Goal: Task Accomplishment & Management: Manage account settings

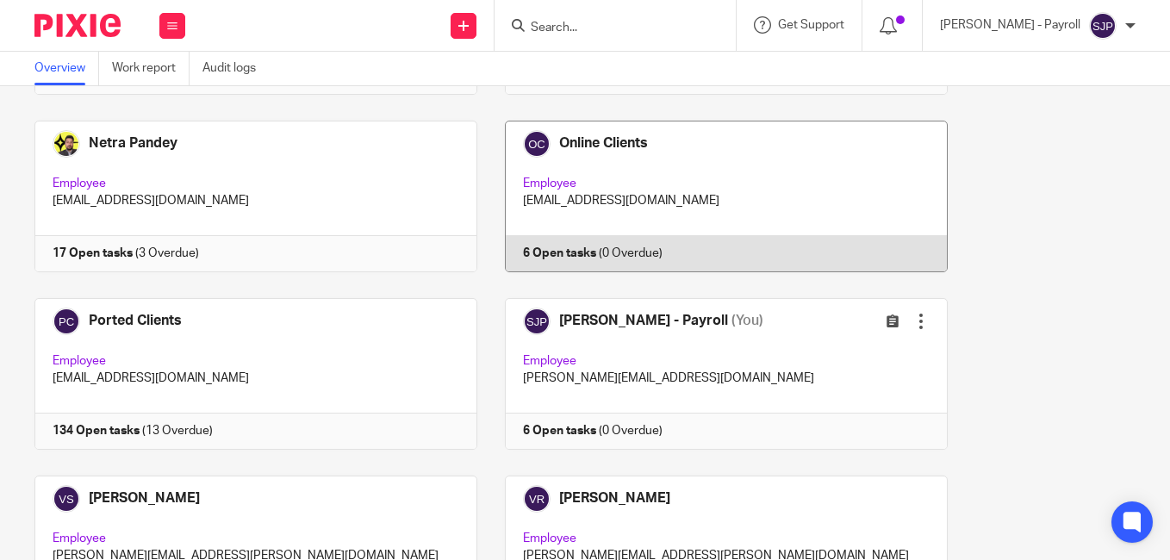
scroll to position [1623, 0]
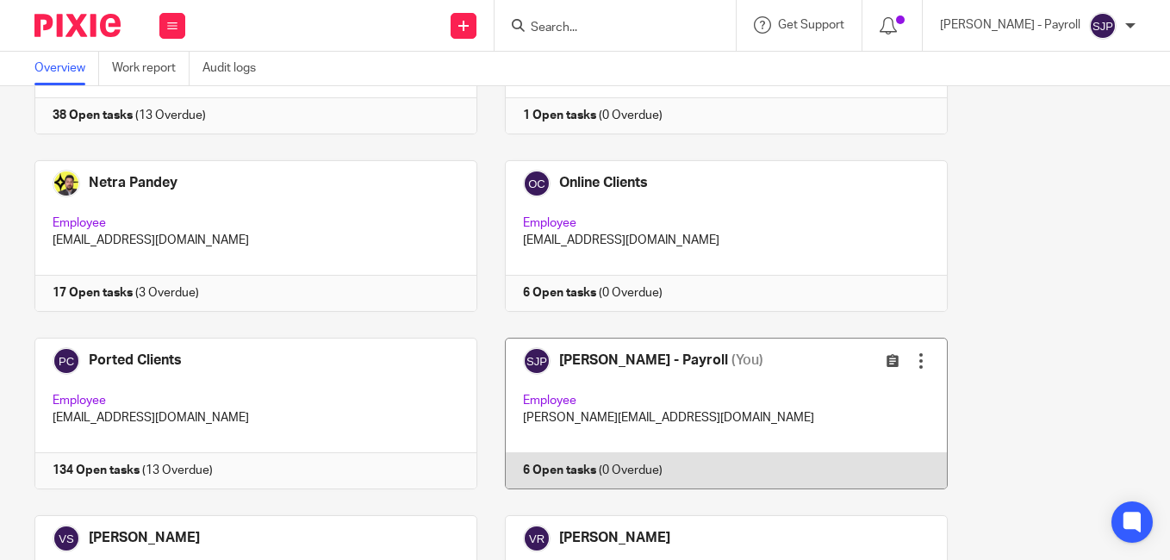
click at [623, 356] on link at bounding box center [712, 414] width 470 height 152
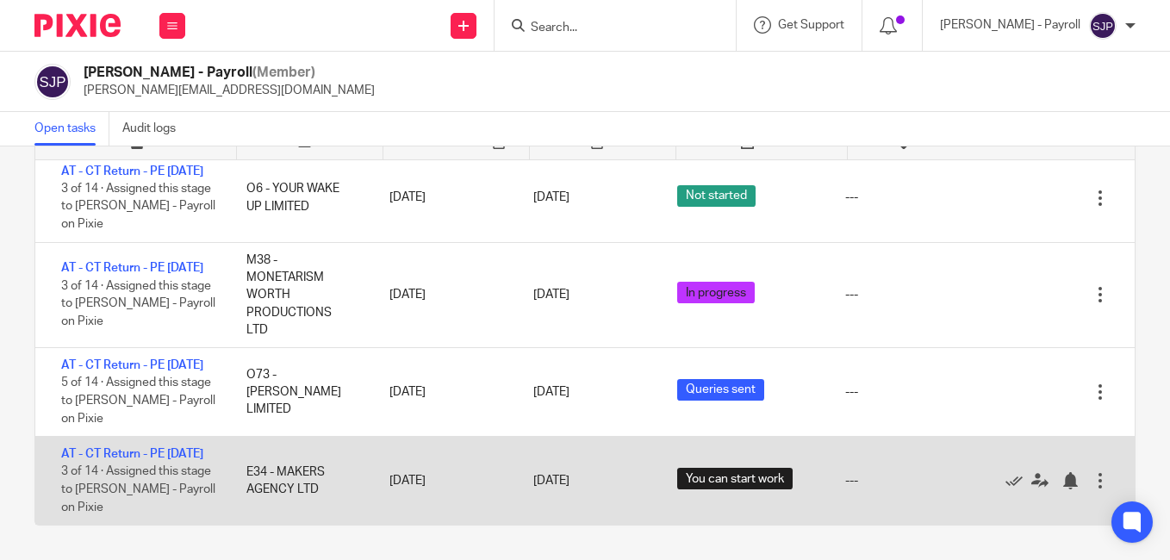
scroll to position [255, 0]
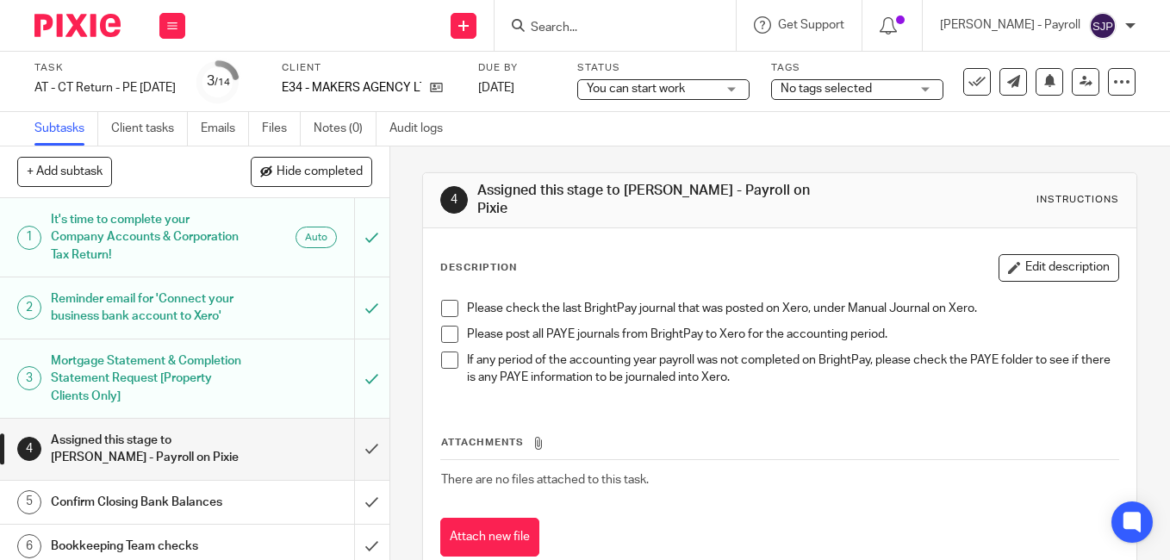
click at [441, 311] on span at bounding box center [449, 308] width 17 height 17
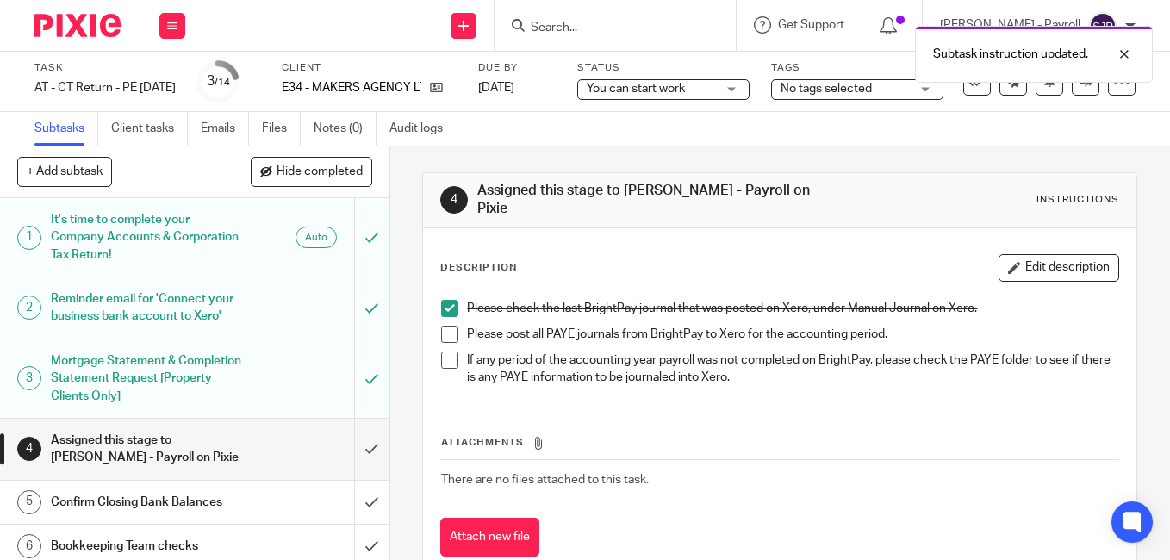
click at [443, 336] on span at bounding box center [449, 334] width 17 height 17
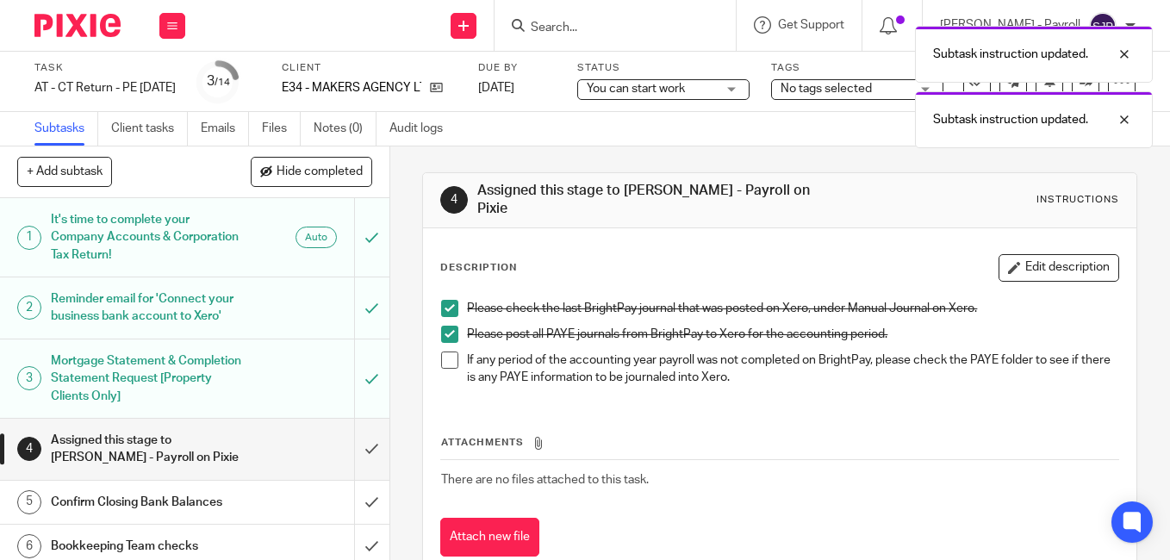
click at [442, 367] on span at bounding box center [449, 359] width 17 height 17
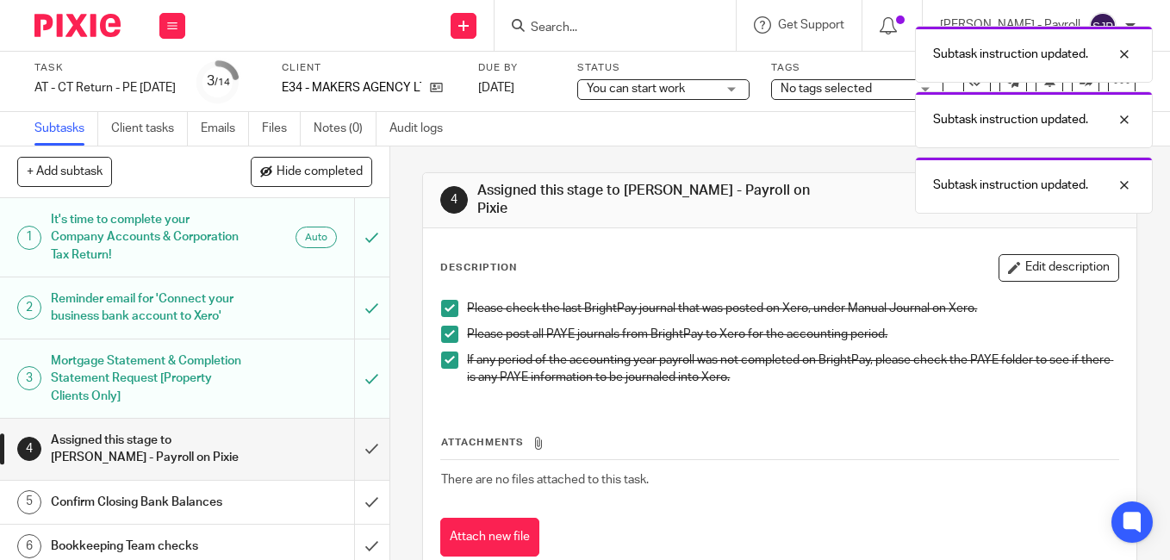
scroll to position [86, 0]
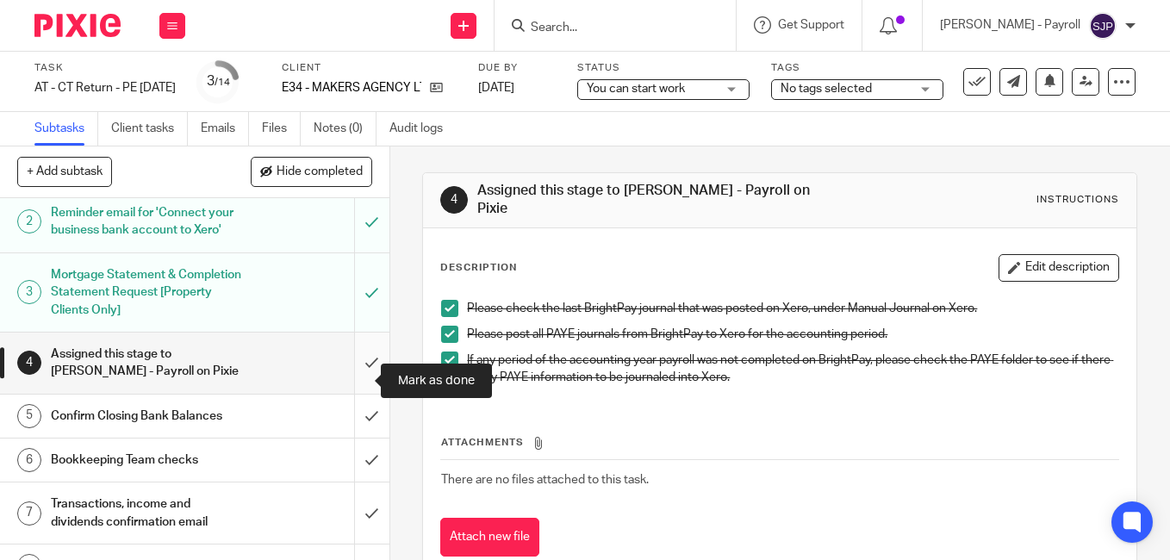
drag, startPoint x: 356, startPoint y: 384, endPoint x: 339, endPoint y: 393, distance: 18.5
click at [355, 384] on input "submit" at bounding box center [194, 362] width 389 height 61
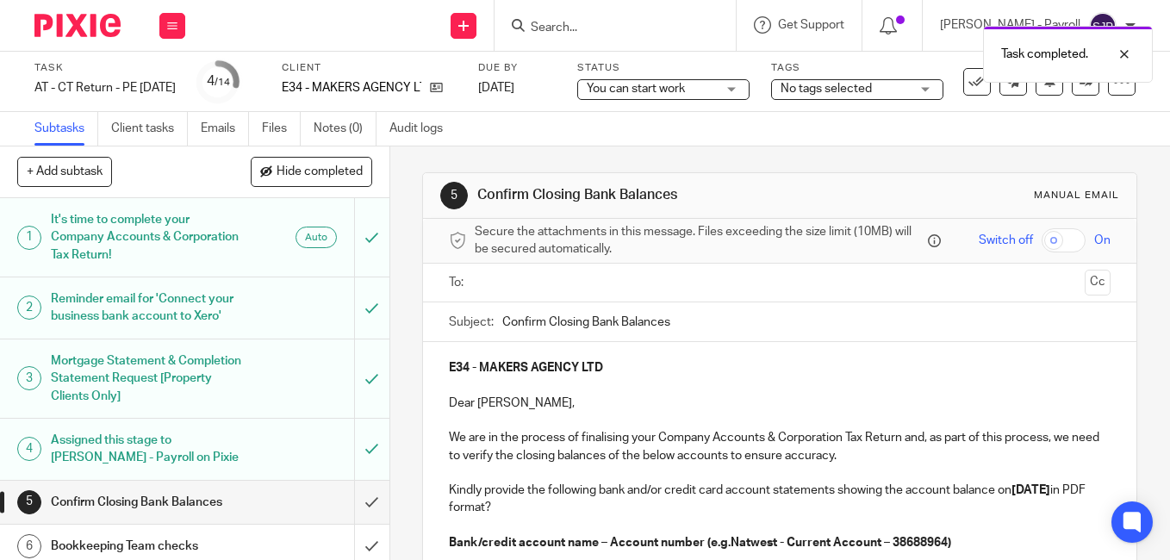
scroll to position [86, 0]
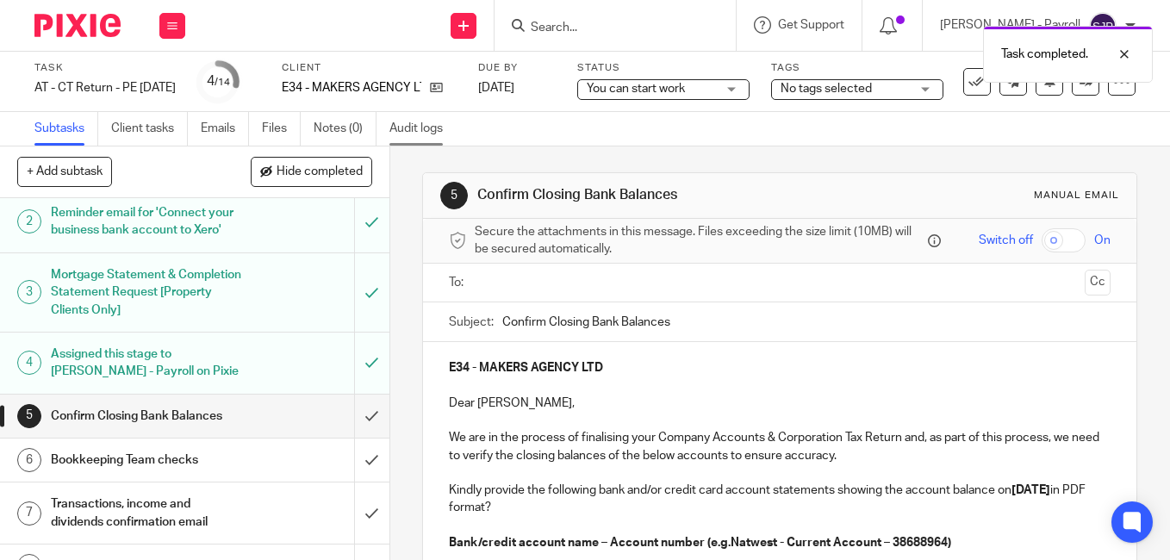
click at [422, 127] on link "Audit logs" at bounding box center [422, 129] width 66 height 34
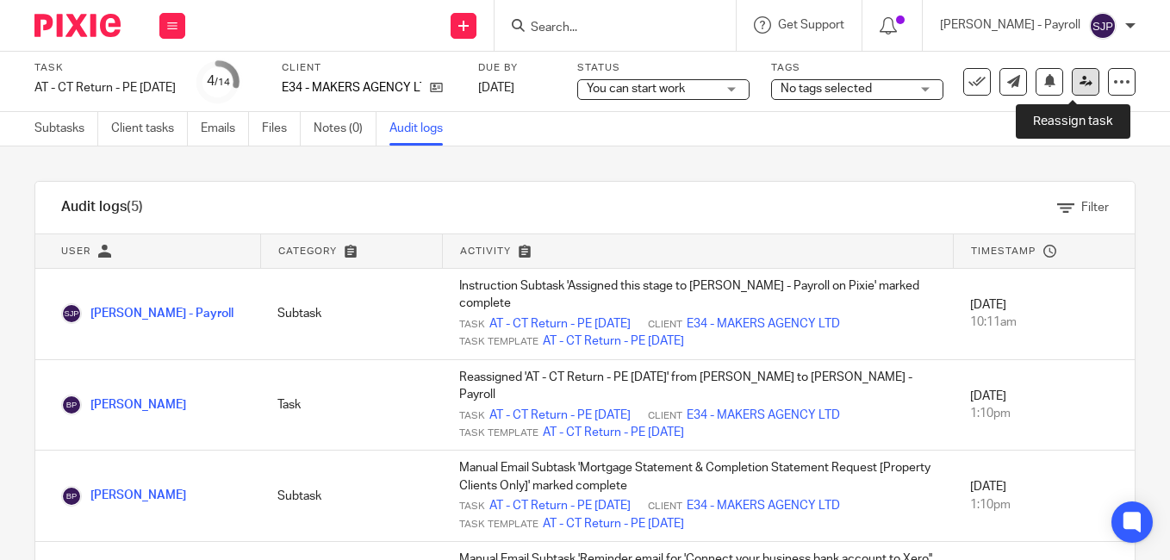
click at [1071, 82] on link at bounding box center [1085, 82] width 28 height 28
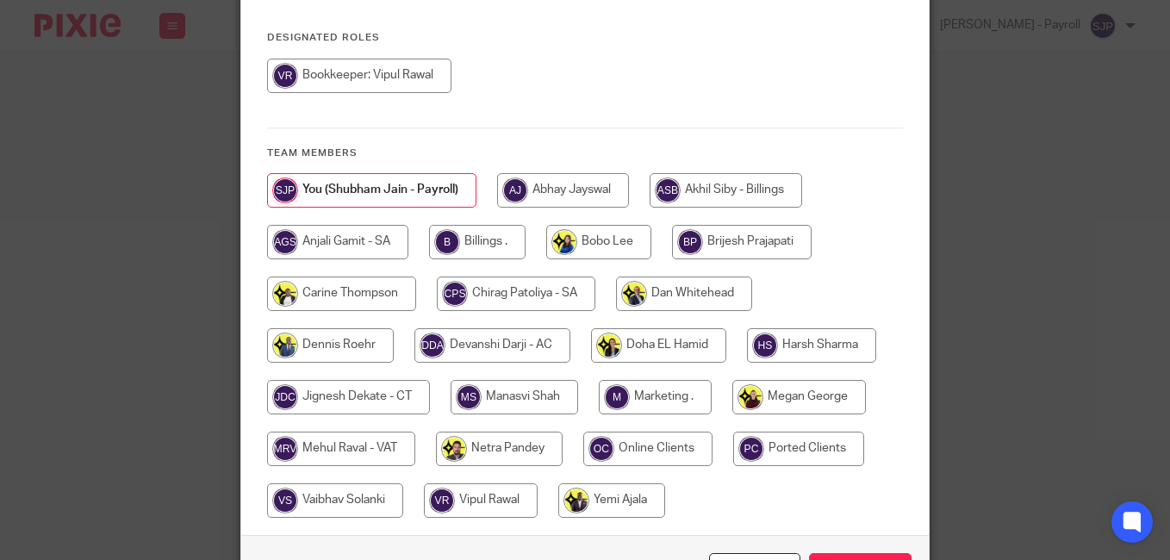
scroll to position [258, 0]
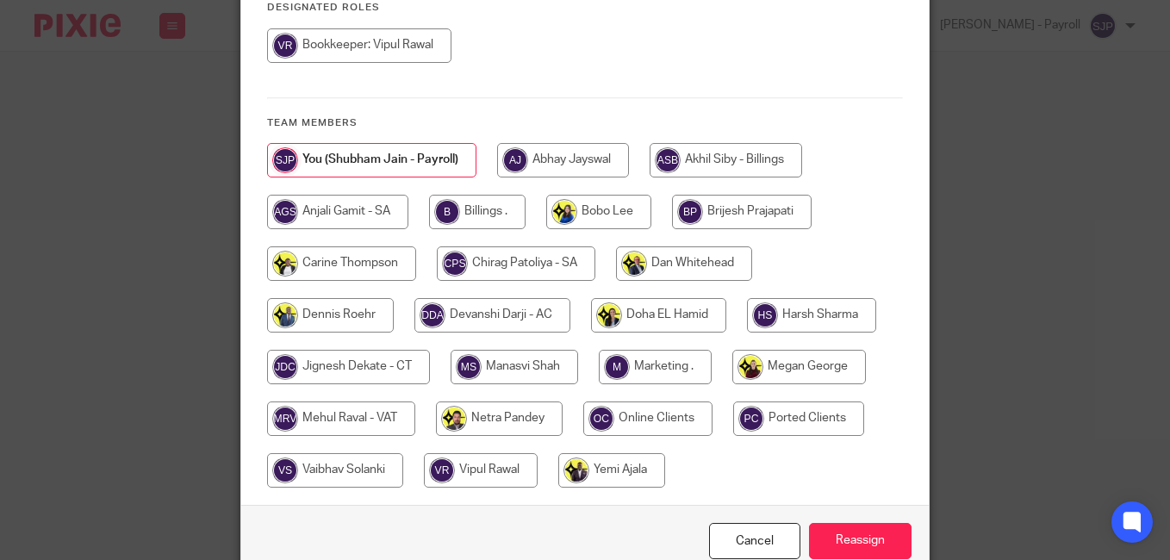
click at [713, 195] on input "radio" at bounding box center [742, 212] width 140 height 34
radio input "true"
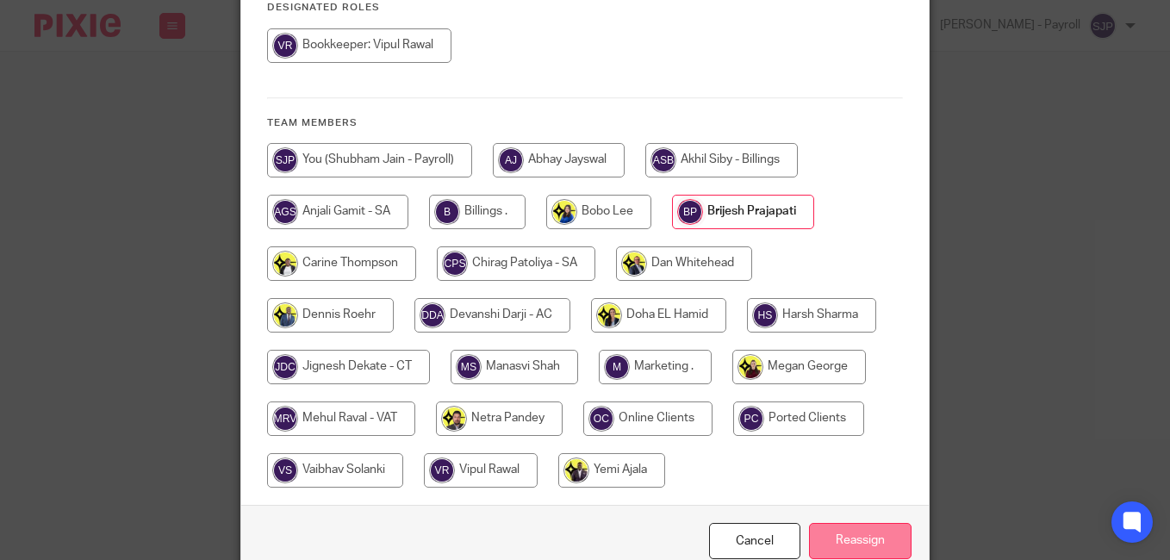
click at [853, 534] on input "Reassign" at bounding box center [860, 541] width 102 height 37
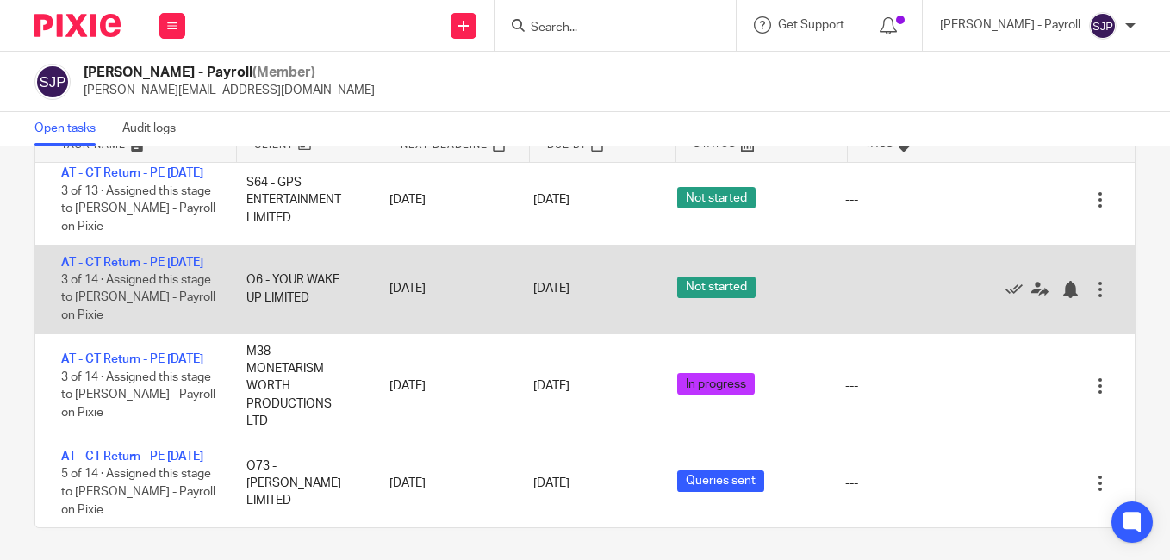
scroll to position [109, 0]
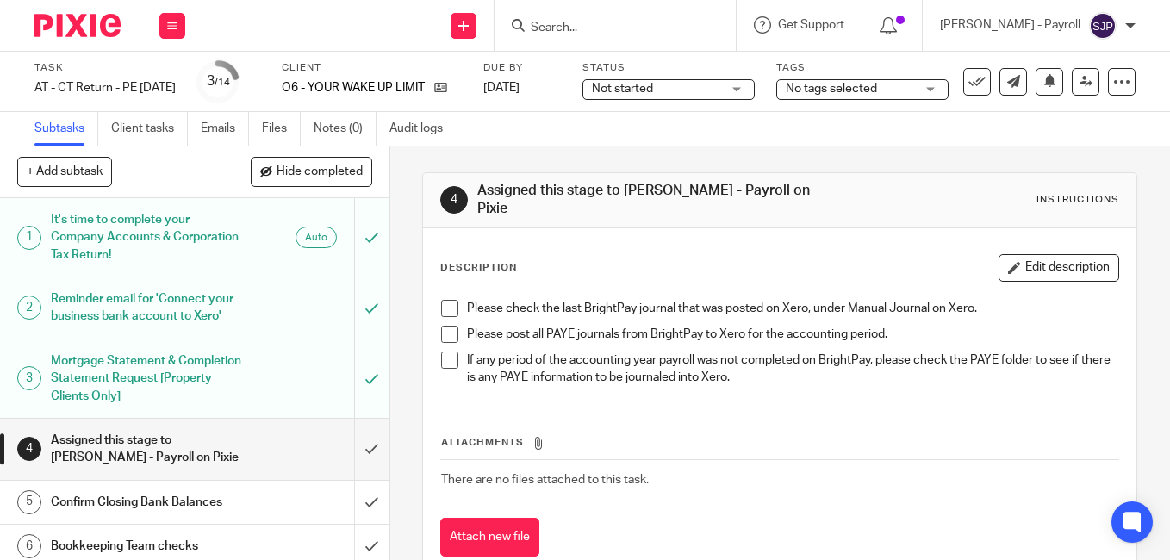
click at [443, 304] on span at bounding box center [449, 308] width 17 height 17
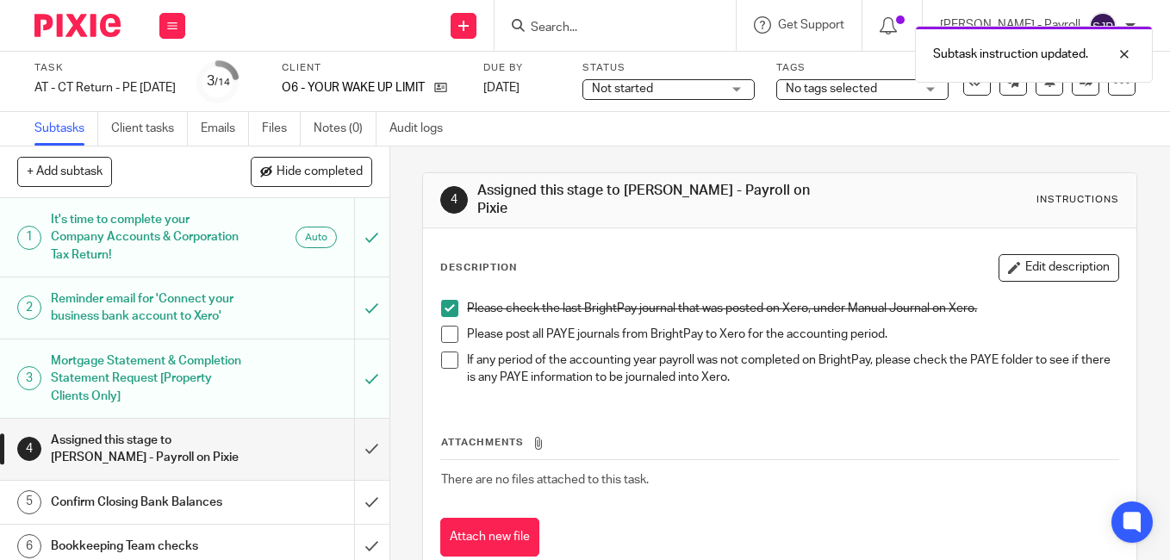
click at [441, 338] on span at bounding box center [449, 334] width 17 height 17
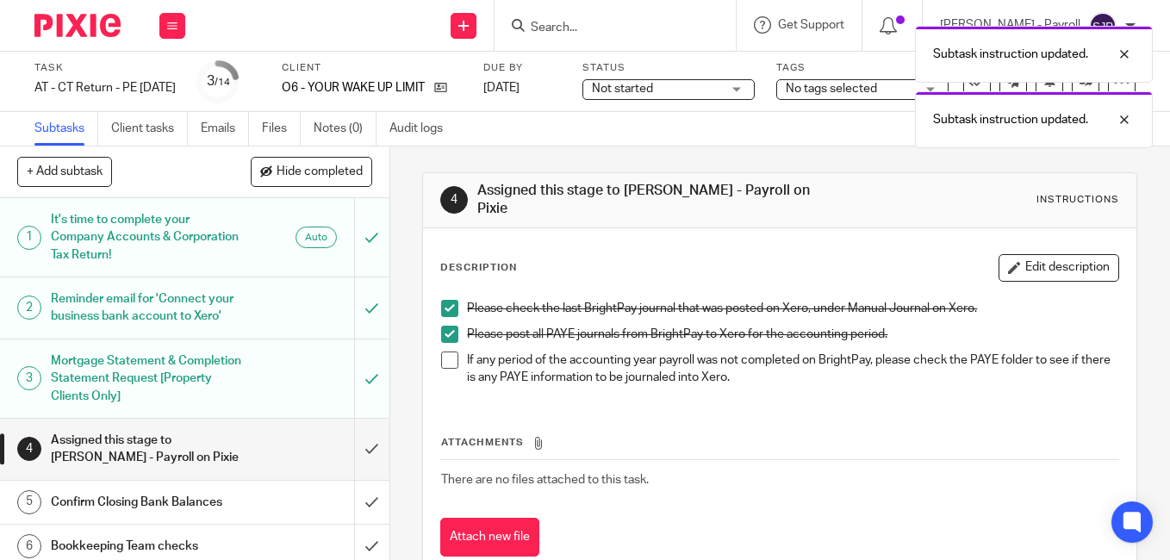
click at [443, 358] on span at bounding box center [449, 359] width 17 height 17
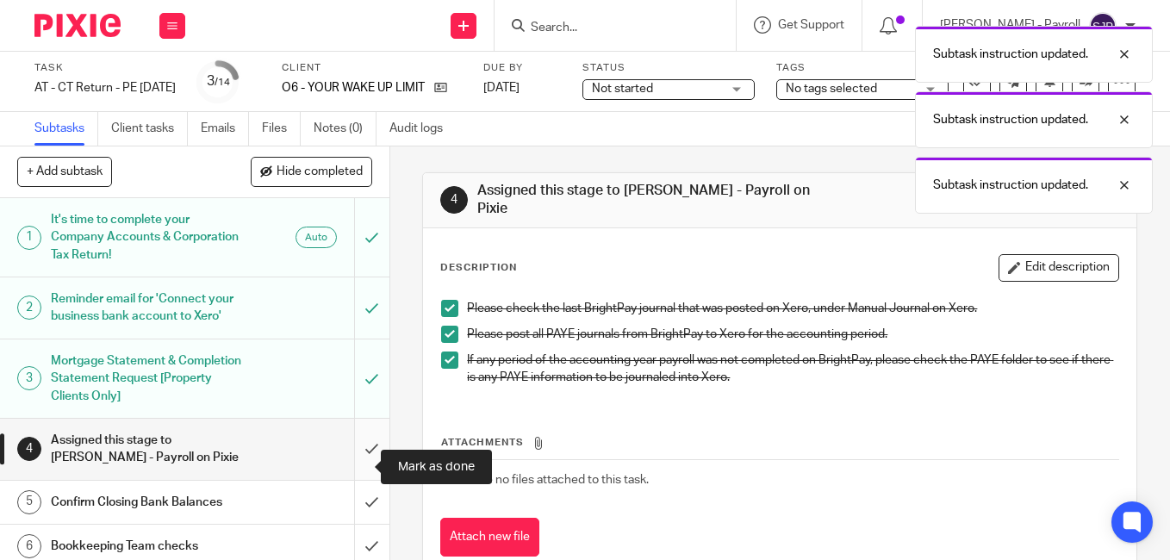
click at [351, 467] on input "submit" at bounding box center [194, 449] width 389 height 61
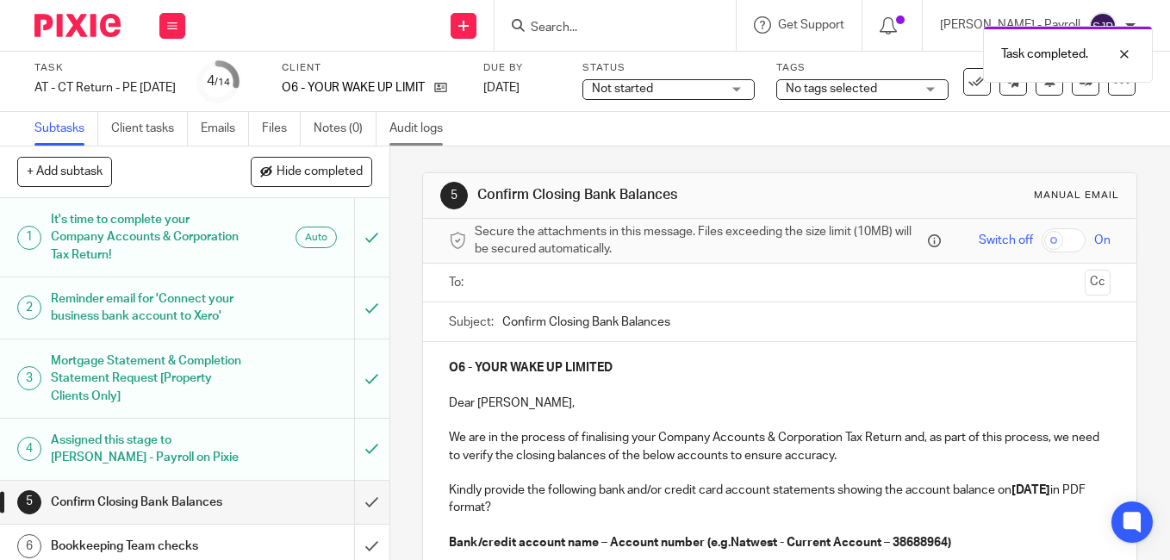
click at [431, 128] on link "Audit logs" at bounding box center [422, 129] width 66 height 34
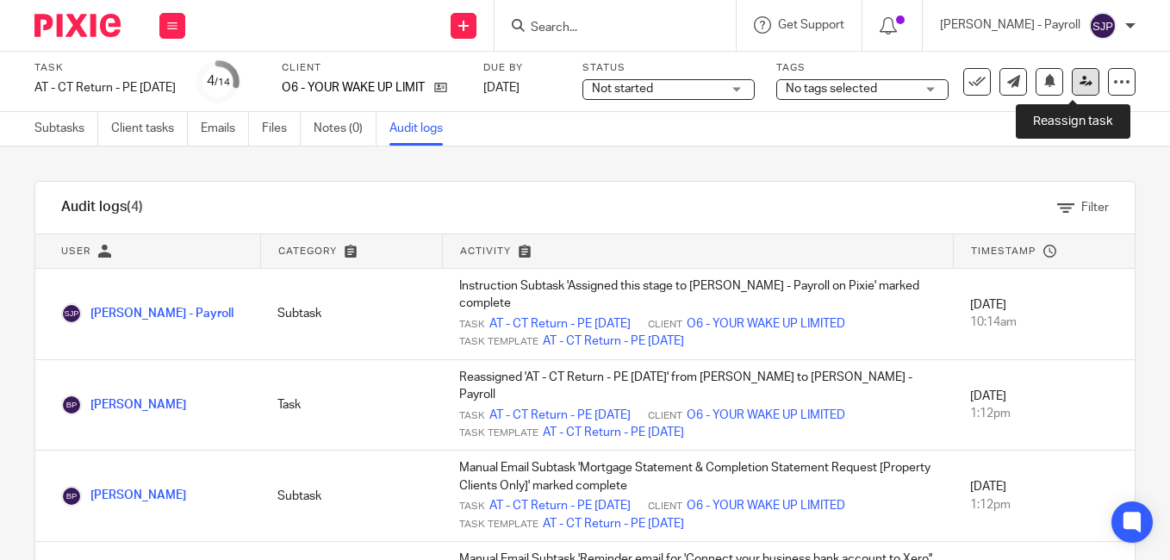
click at [1071, 84] on link at bounding box center [1085, 82] width 28 height 28
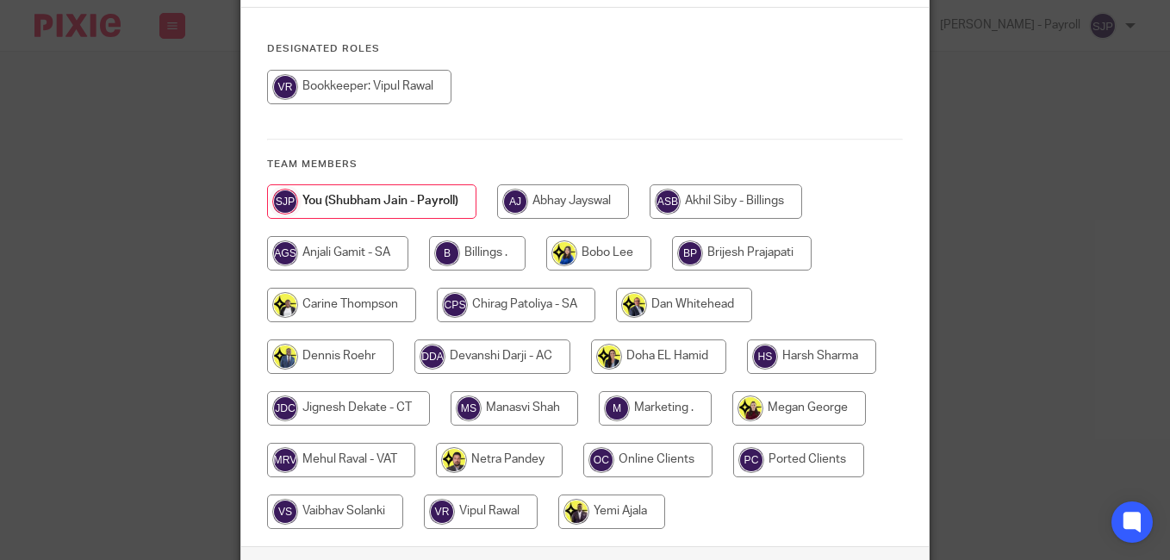
scroll to position [258, 0]
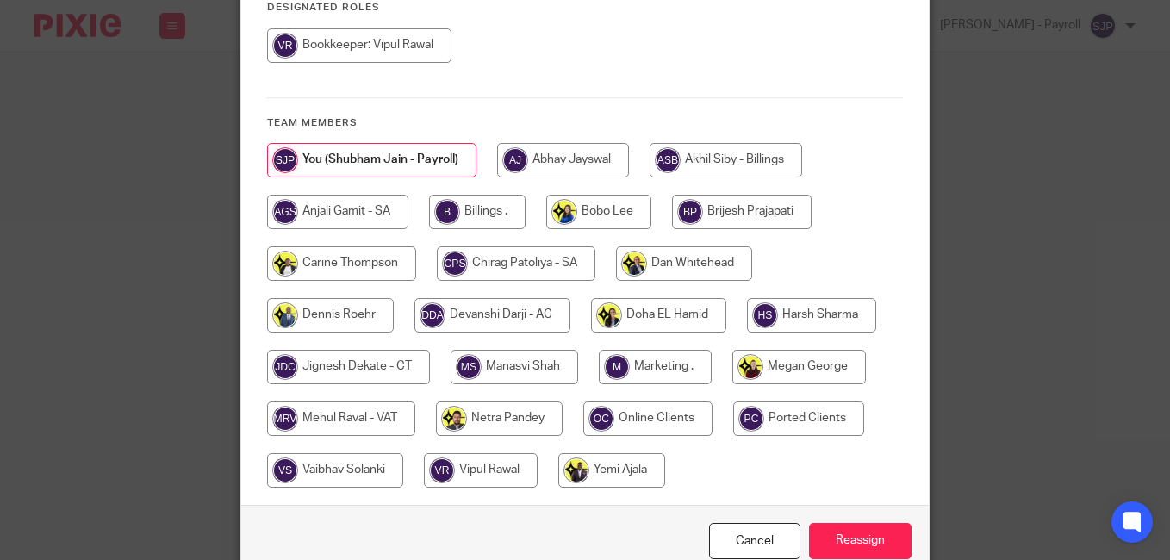
click at [713, 207] on input "radio" at bounding box center [742, 212] width 140 height 34
radio input "true"
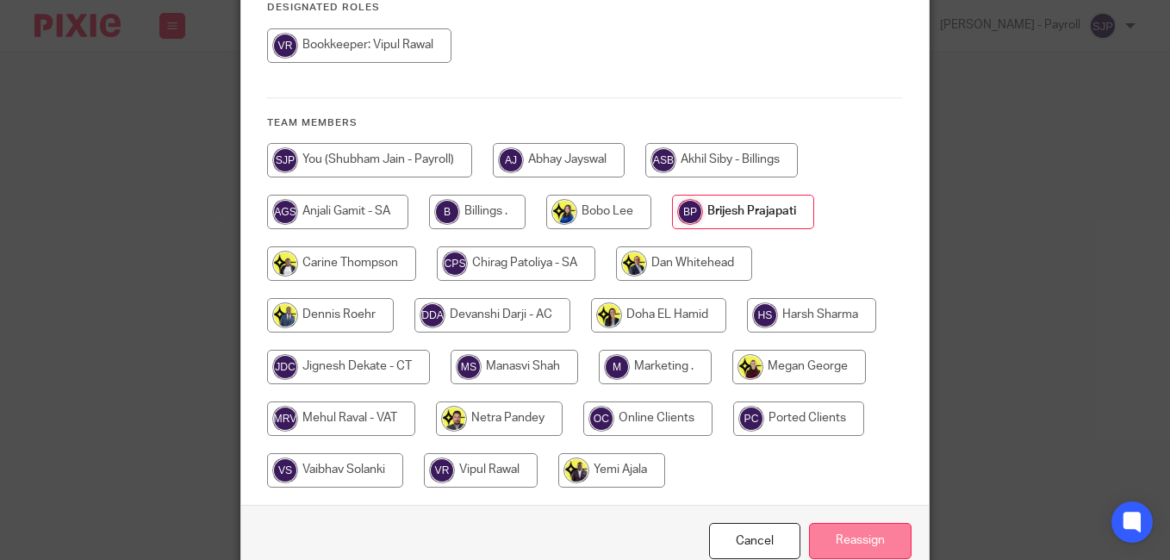
click at [847, 525] on input "Reassign" at bounding box center [860, 541] width 102 height 37
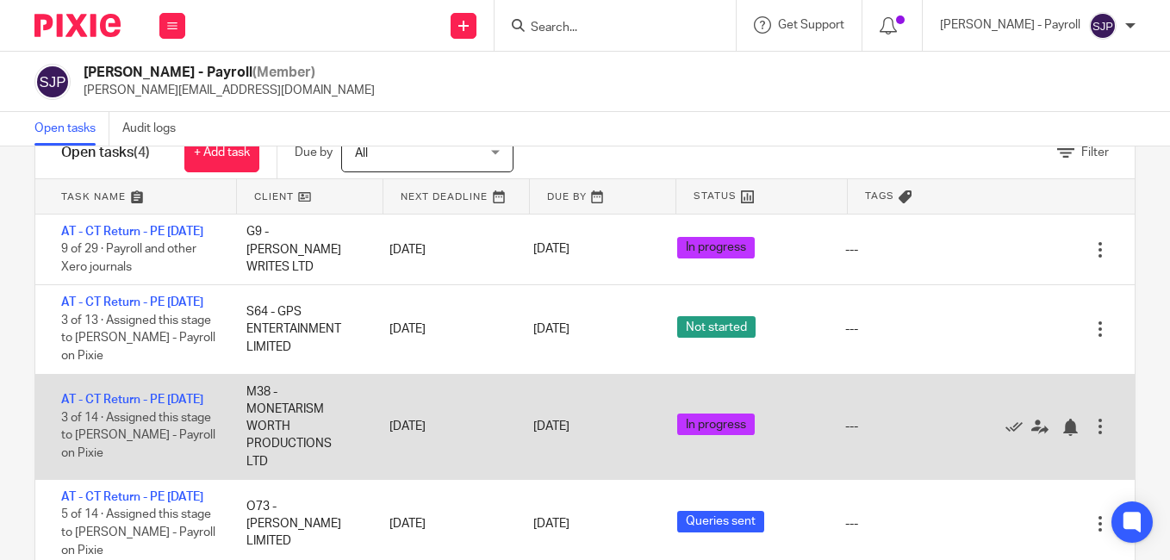
scroll to position [109, 0]
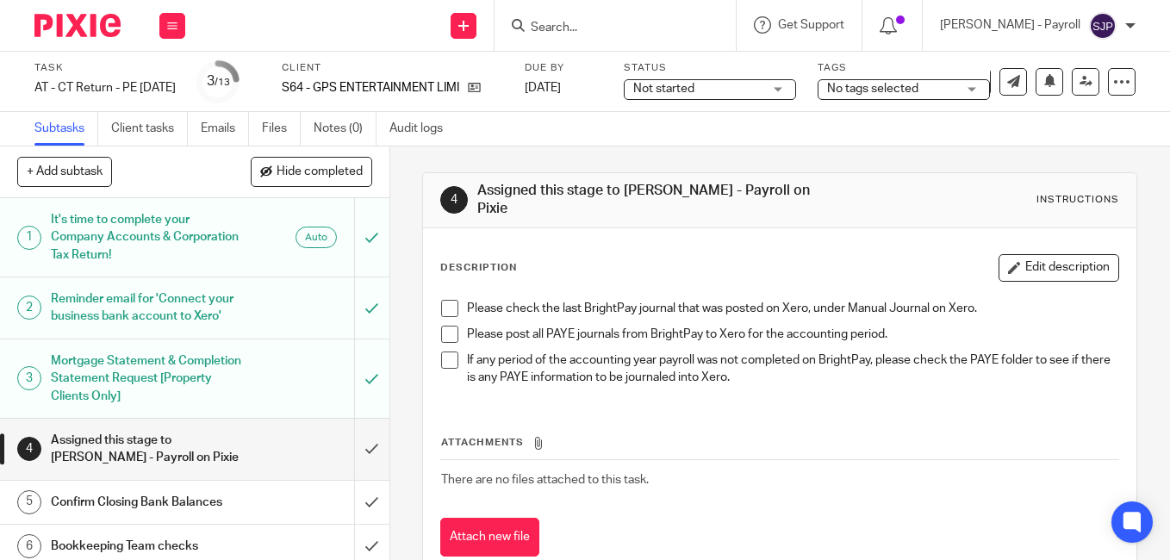
click at [443, 306] on span at bounding box center [449, 308] width 17 height 17
click at [445, 344] on li "Please post all PAYE journals from BrightPay to Xero for the accounting period." at bounding box center [779, 339] width 677 height 26
click at [444, 337] on span at bounding box center [449, 334] width 17 height 17
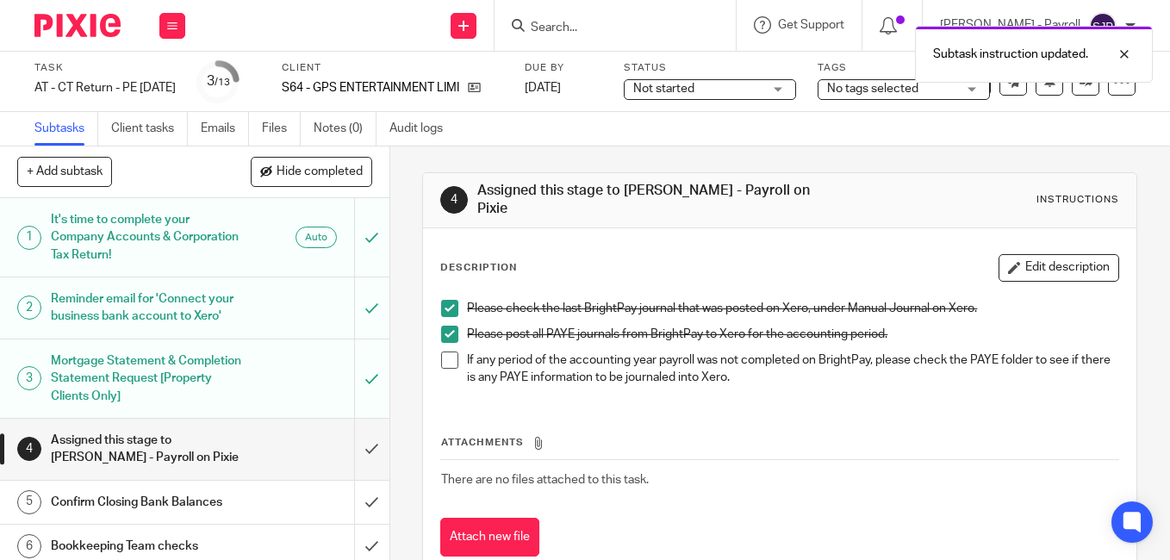
click at [445, 364] on span at bounding box center [449, 359] width 17 height 17
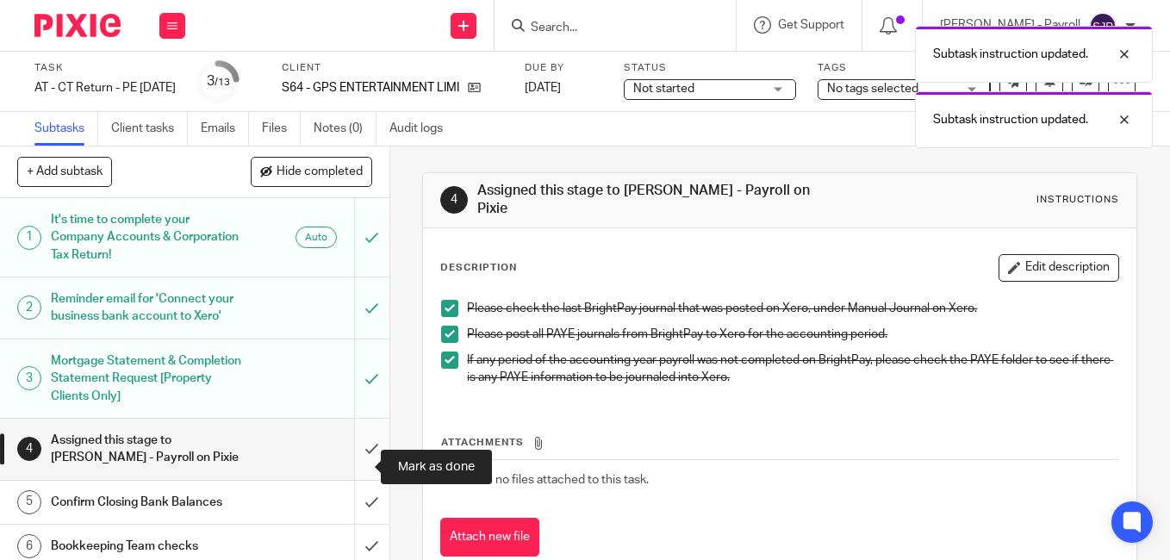
click at [357, 468] on input "submit" at bounding box center [194, 449] width 389 height 61
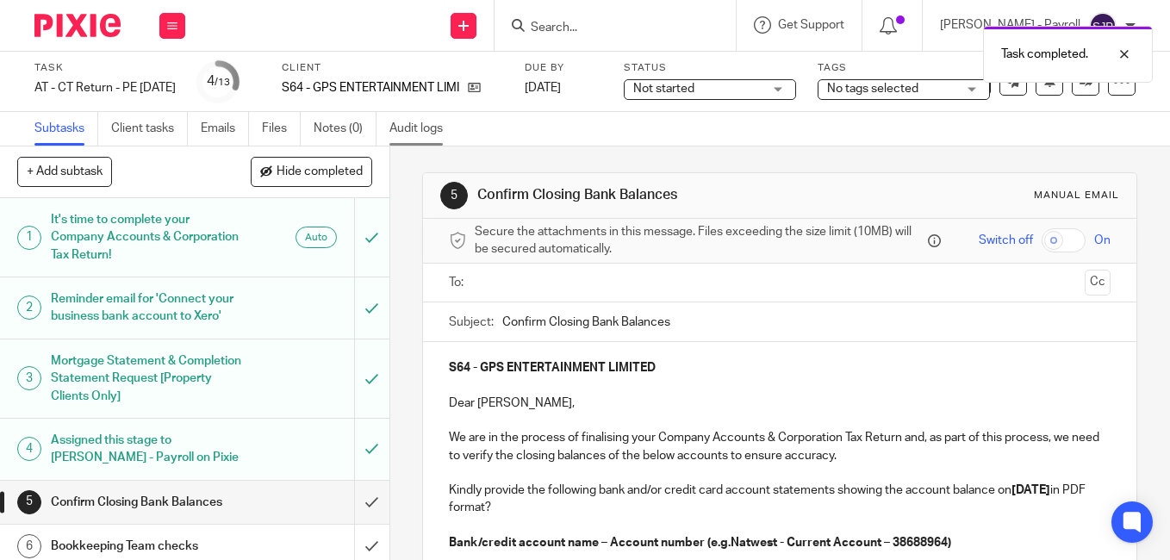
click at [425, 131] on link "Audit logs" at bounding box center [422, 129] width 66 height 34
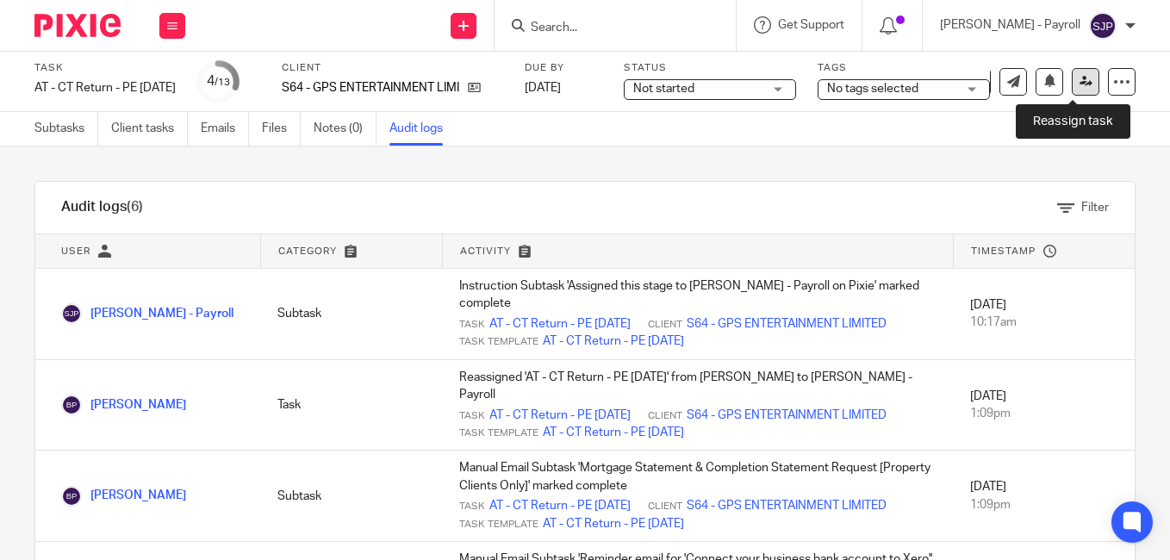
click at [1079, 80] on icon at bounding box center [1085, 81] width 13 height 13
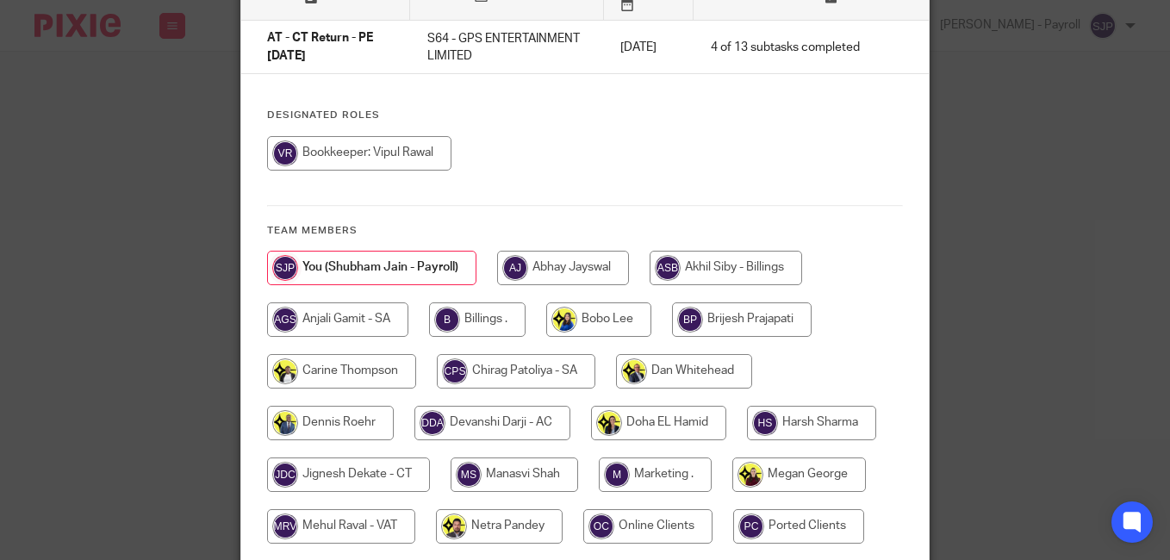
scroll to position [172, 0]
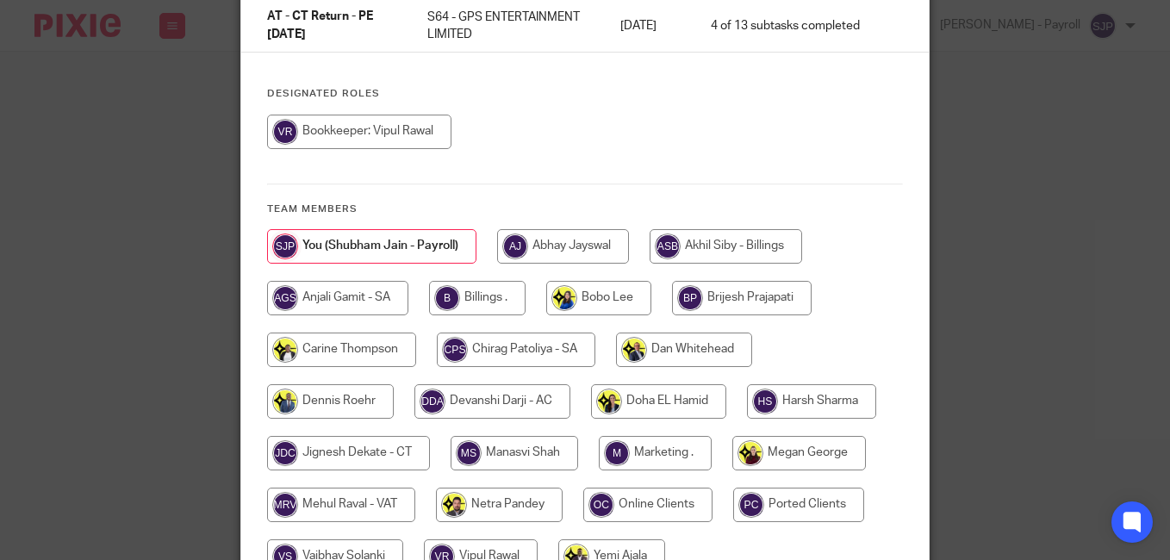
click at [717, 312] on input "radio" at bounding box center [742, 298] width 140 height 34
radio input "true"
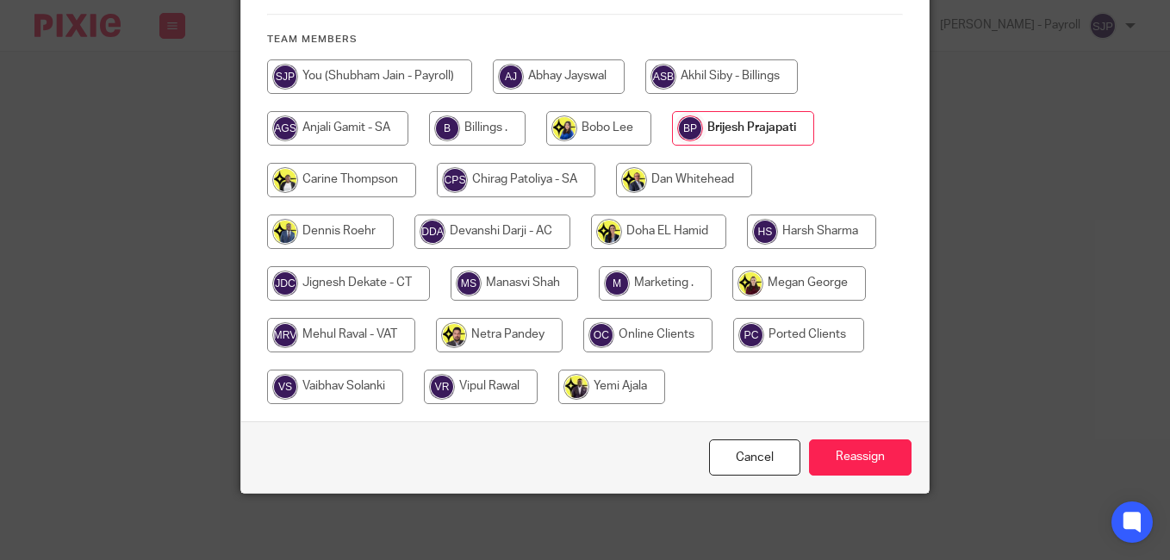
scroll to position [349, 0]
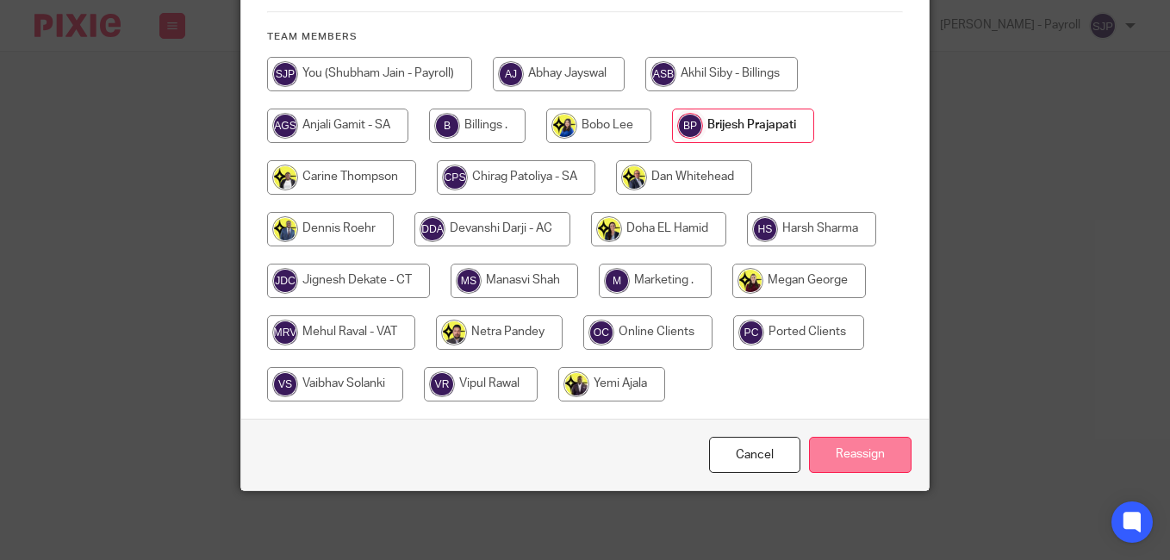
click at [837, 448] on input "Reassign" at bounding box center [860, 455] width 102 height 37
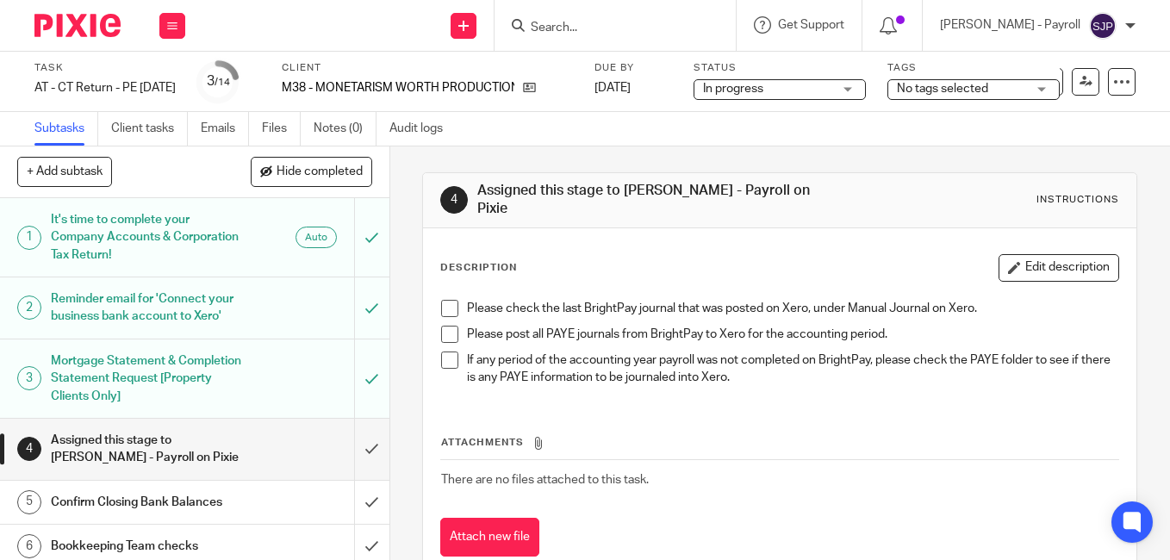
click at [447, 310] on span at bounding box center [449, 308] width 17 height 17
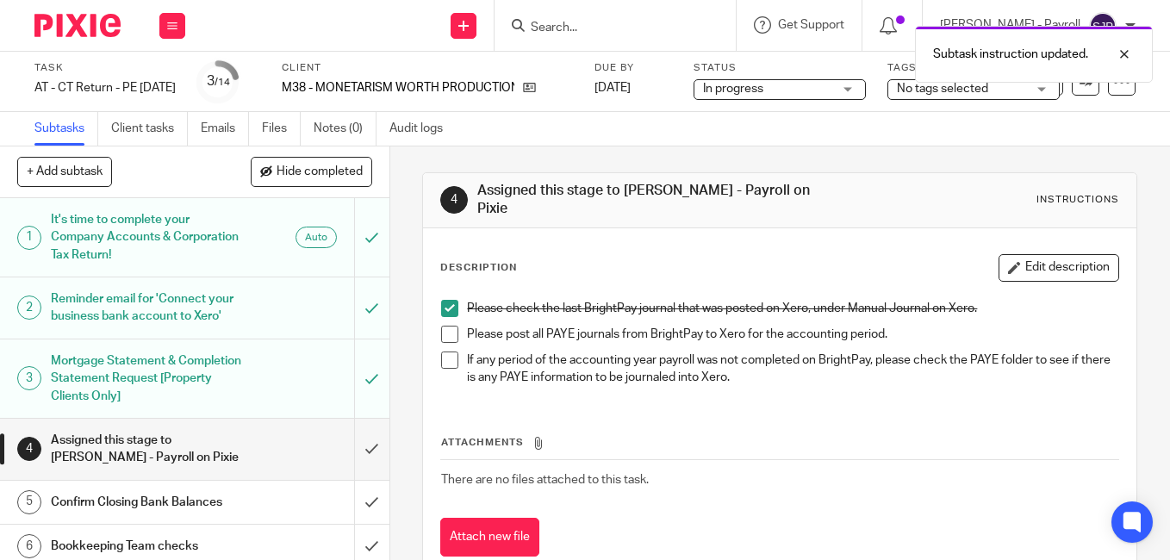
click at [450, 333] on span at bounding box center [449, 334] width 17 height 17
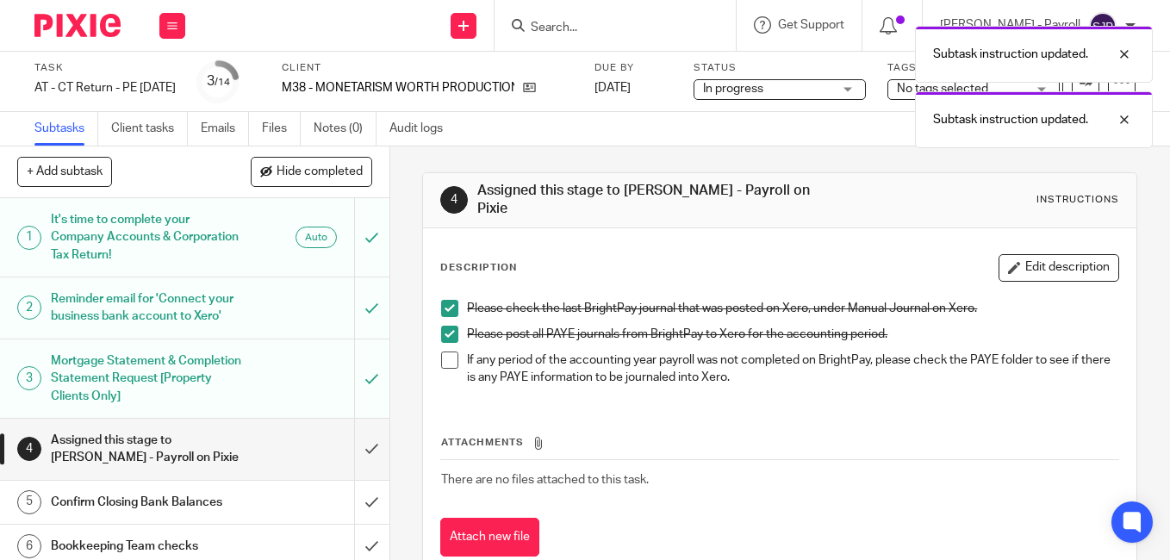
click at [446, 363] on span at bounding box center [449, 359] width 17 height 17
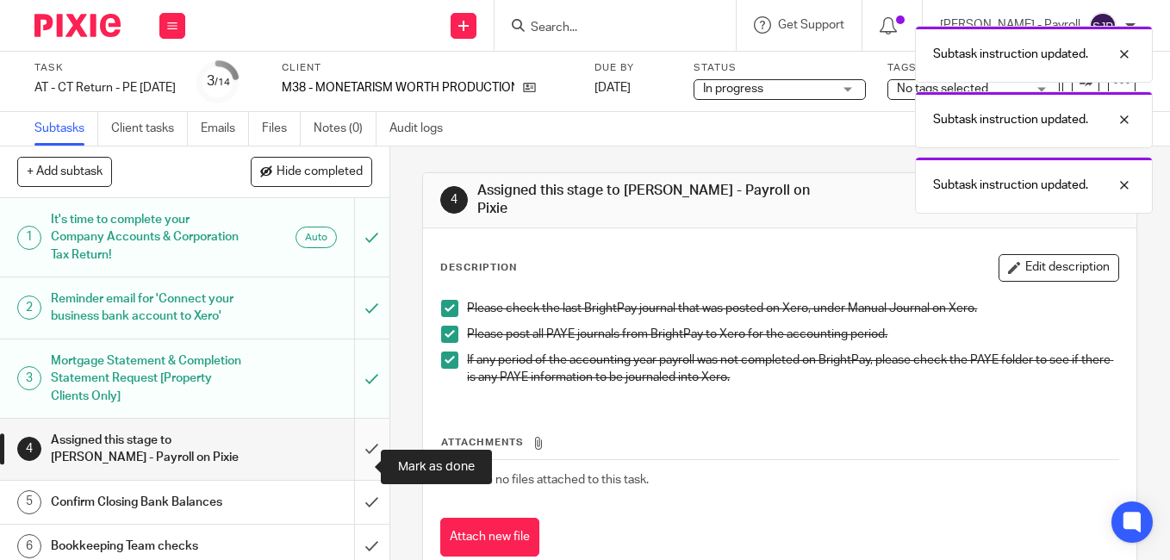
click at [351, 469] on input "submit" at bounding box center [194, 449] width 389 height 61
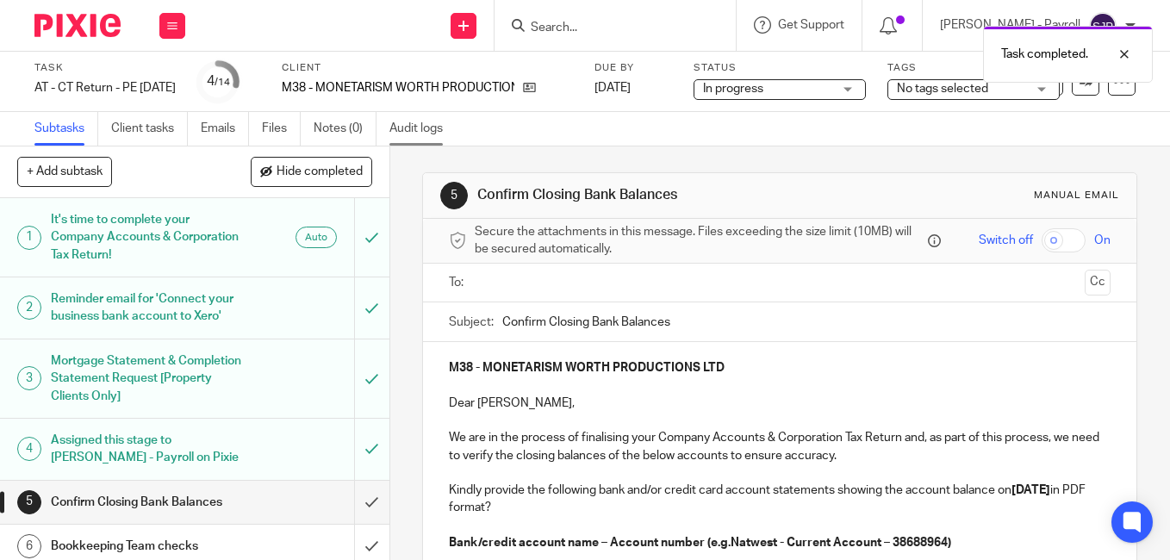
click at [417, 129] on link "Audit logs" at bounding box center [422, 129] width 66 height 34
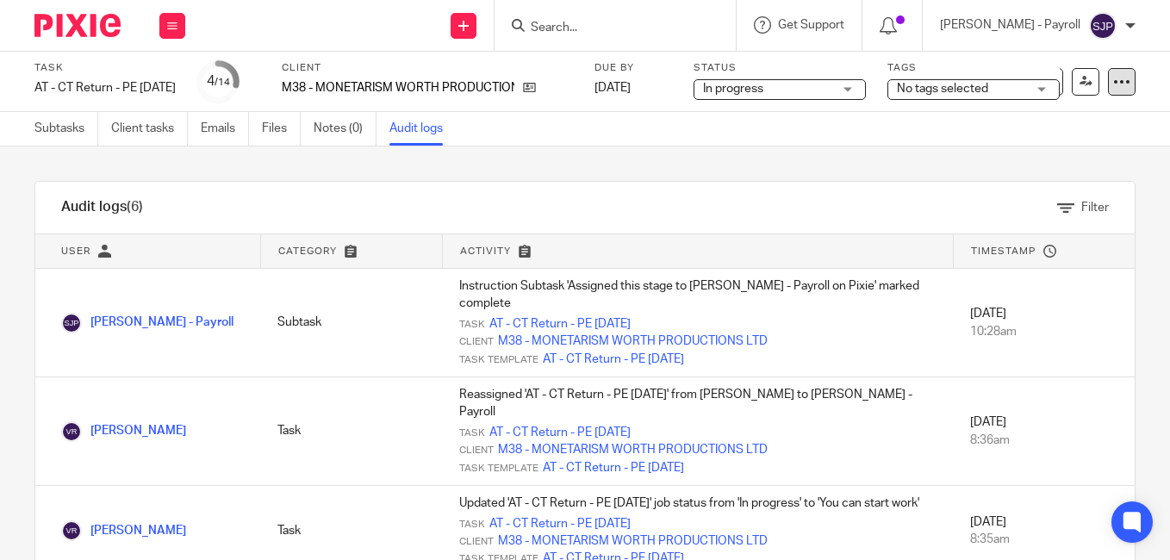
click at [1108, 81] on div at bounding box center [1122, 82] width 28 height 28
click at [723, 157] on div "Audit logs (6) Filter Filter Audit Logs Only show logs matching all of these co…" at bounding box center [585, 352] width 1170 height 413
click at [69, 126] on link "Subtasks" at bounding box center [66, 129] width 64 height 34
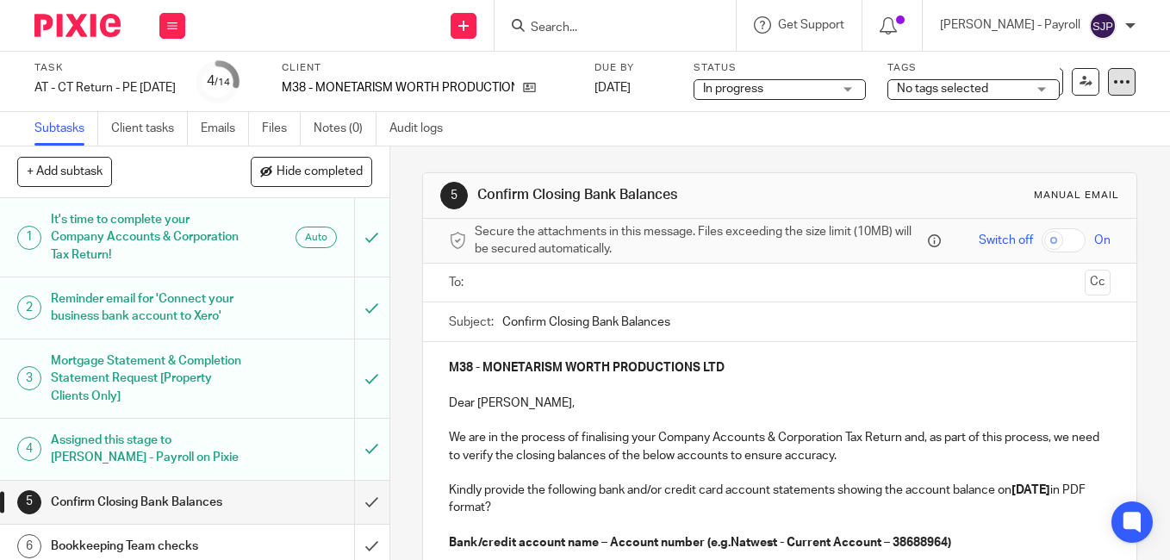
click at [1113, 87] on icon at bounding box center [1121, 81] width 17 height 17
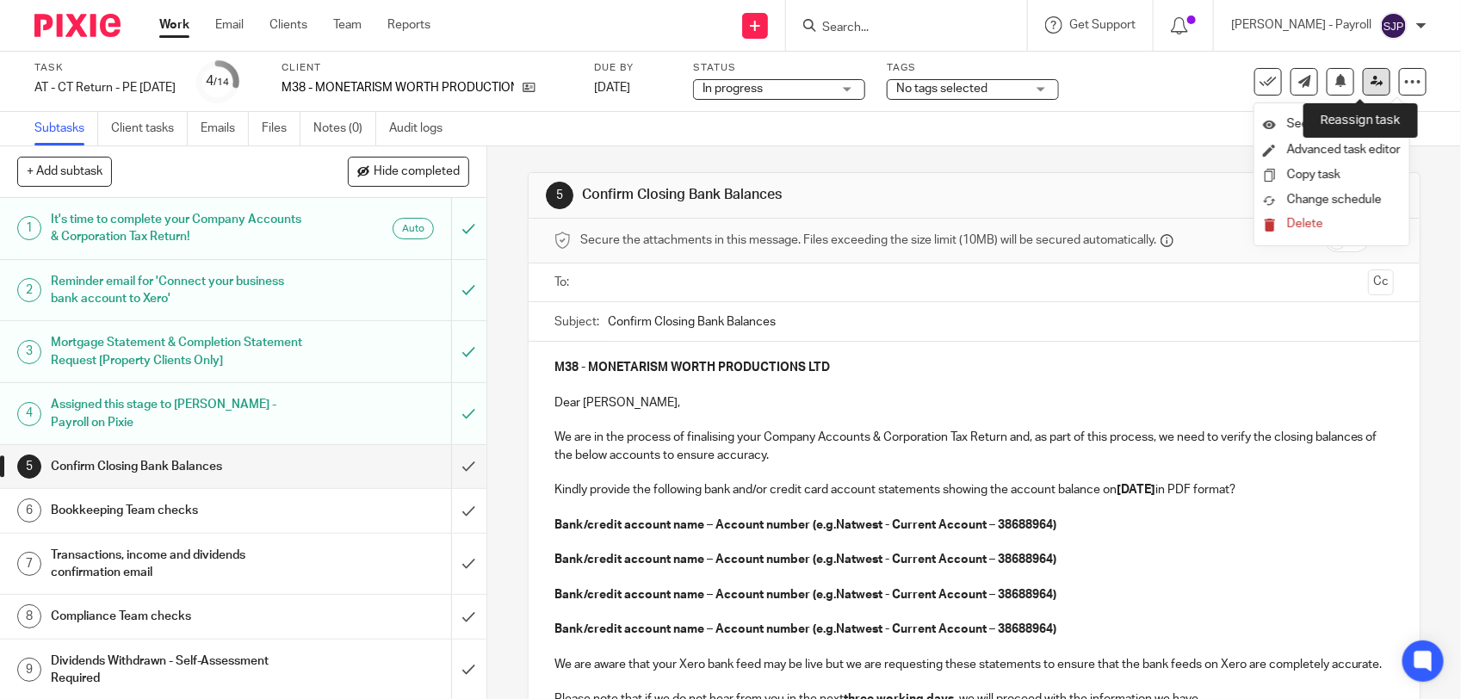
click at [1169, 78] on link at bounding box center [1377, 82] width 28 height 28
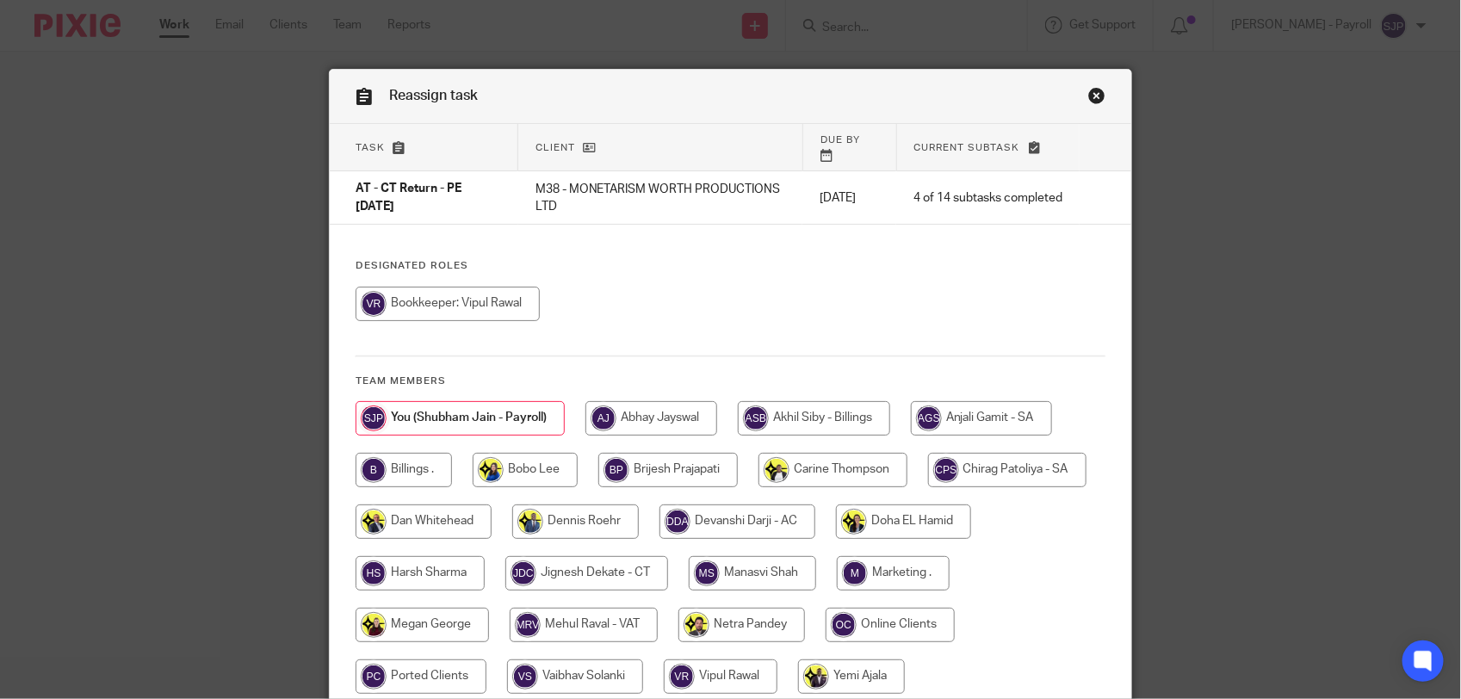
click at [1095, 99] on link "Close this dialog window" at bounding box center [1097, 98] width 17 height 23
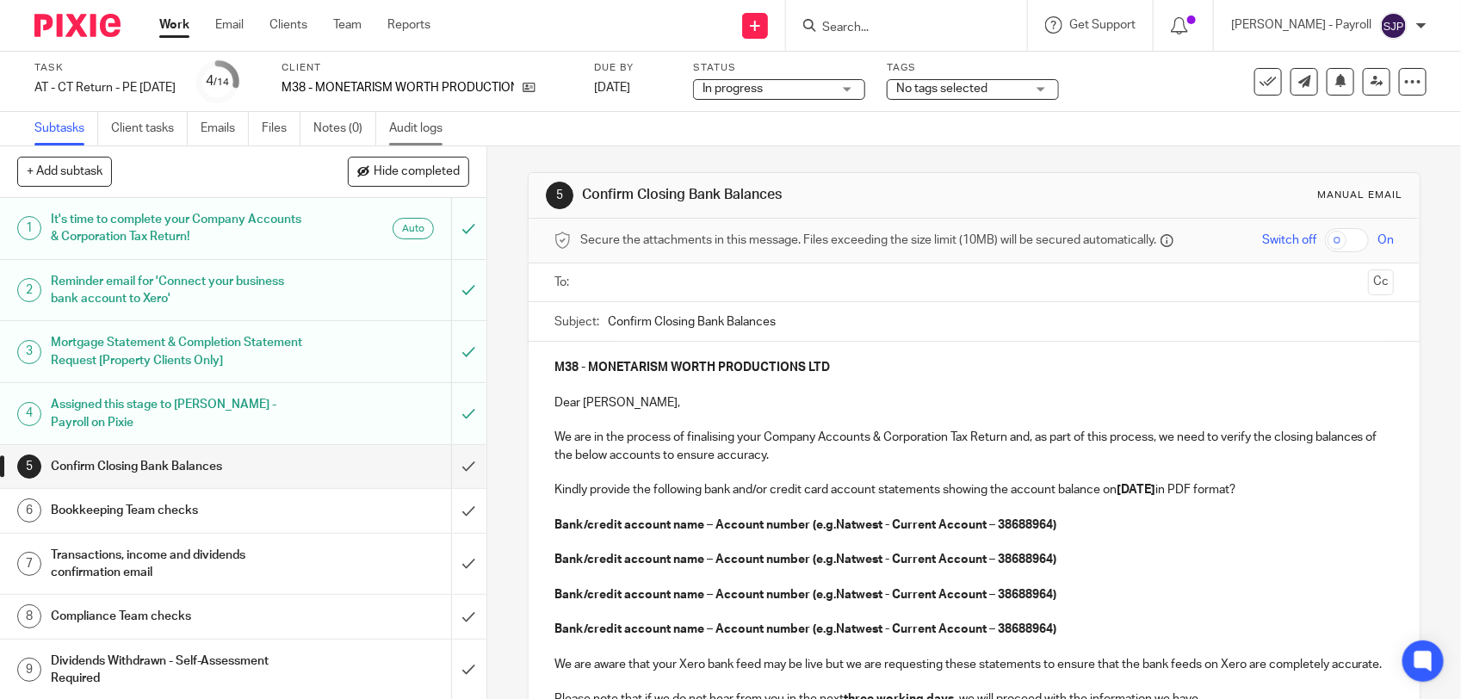
click at [439, 122] on link "Audit logs" at bounding box center [422, 129] width 66 height 34
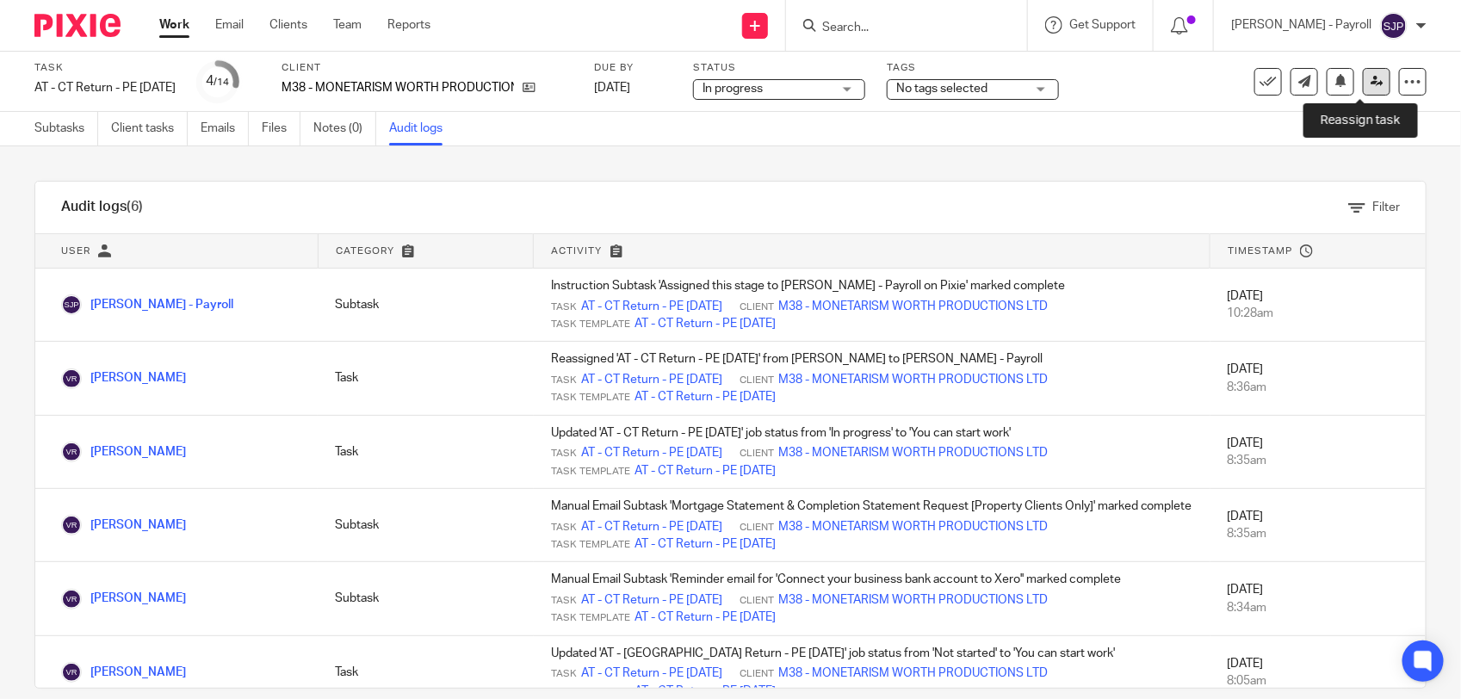
click at [1371, 83] on icon at bounding box center [1377, 81] width 13 height 13
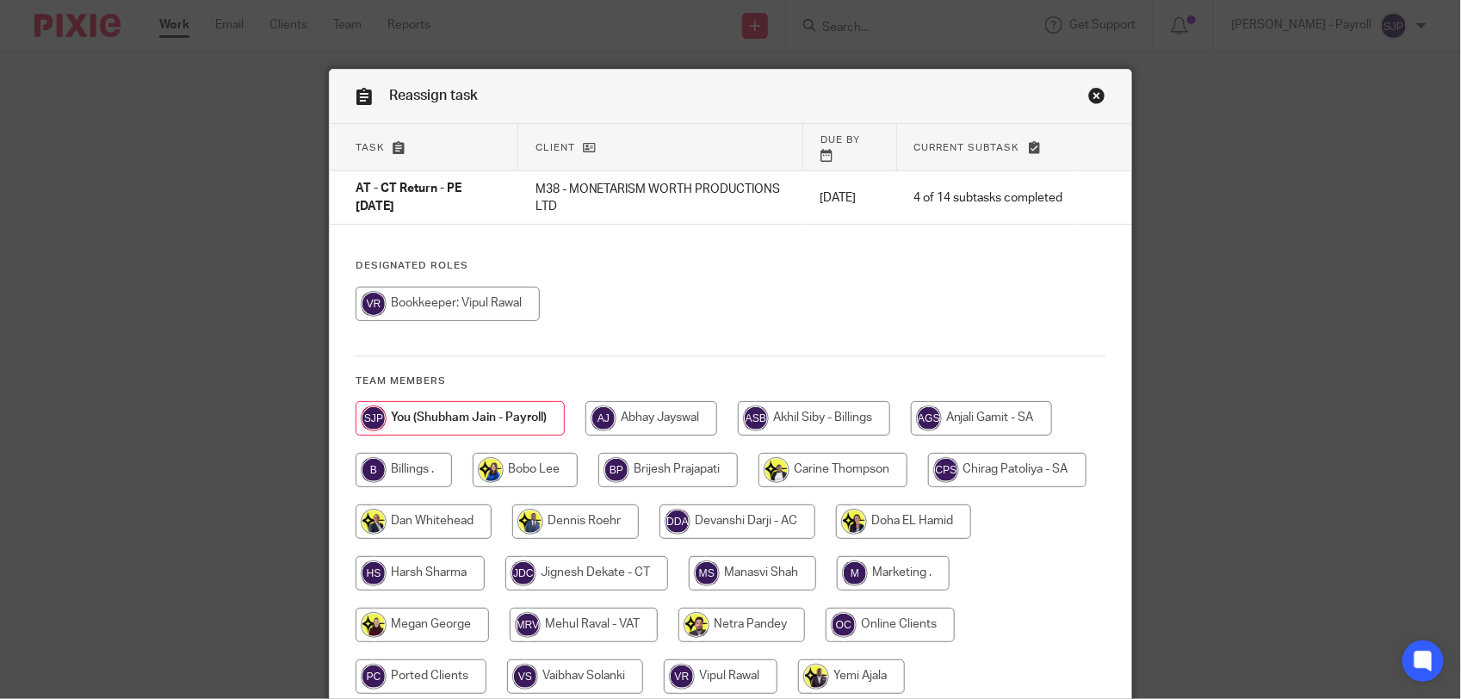
click at [475, 301] on input "radio" at bounding box center [448, 304] width 184 height 34
radio input "true"
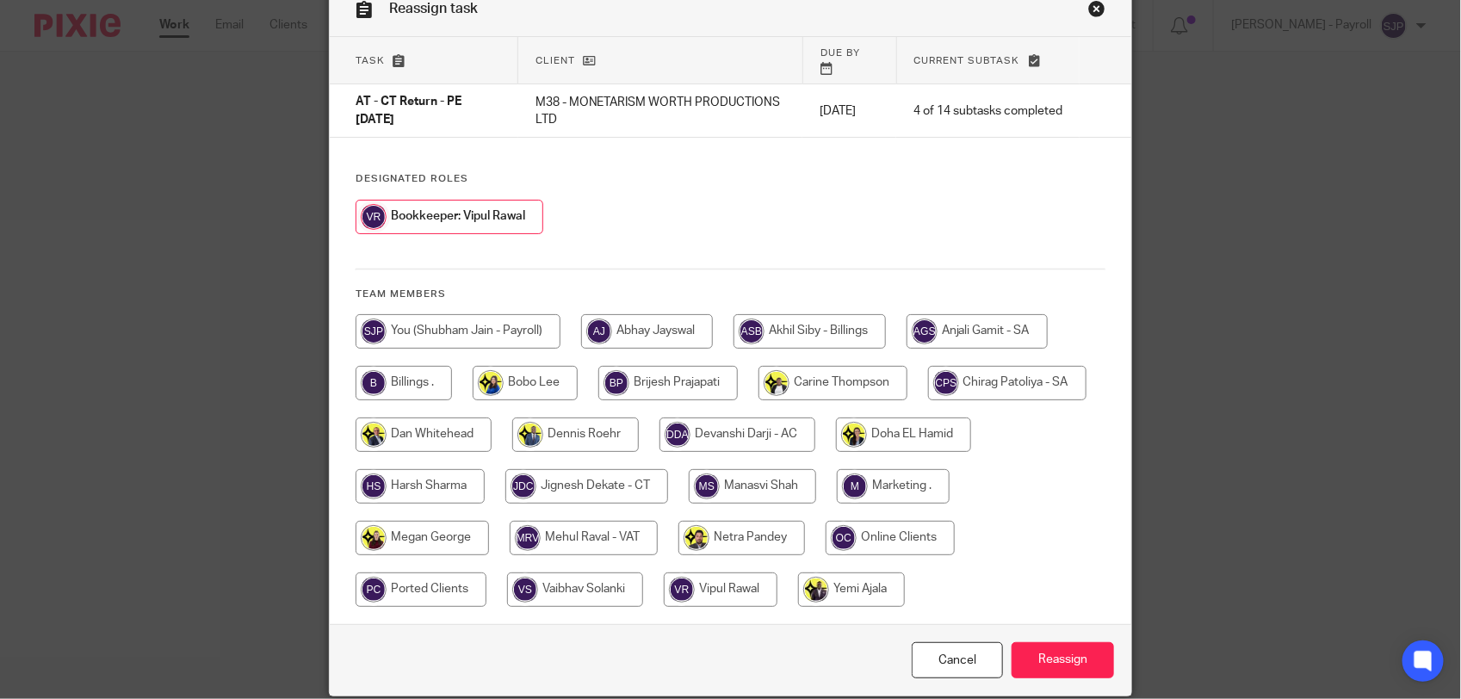
scroll to position [140, 0]
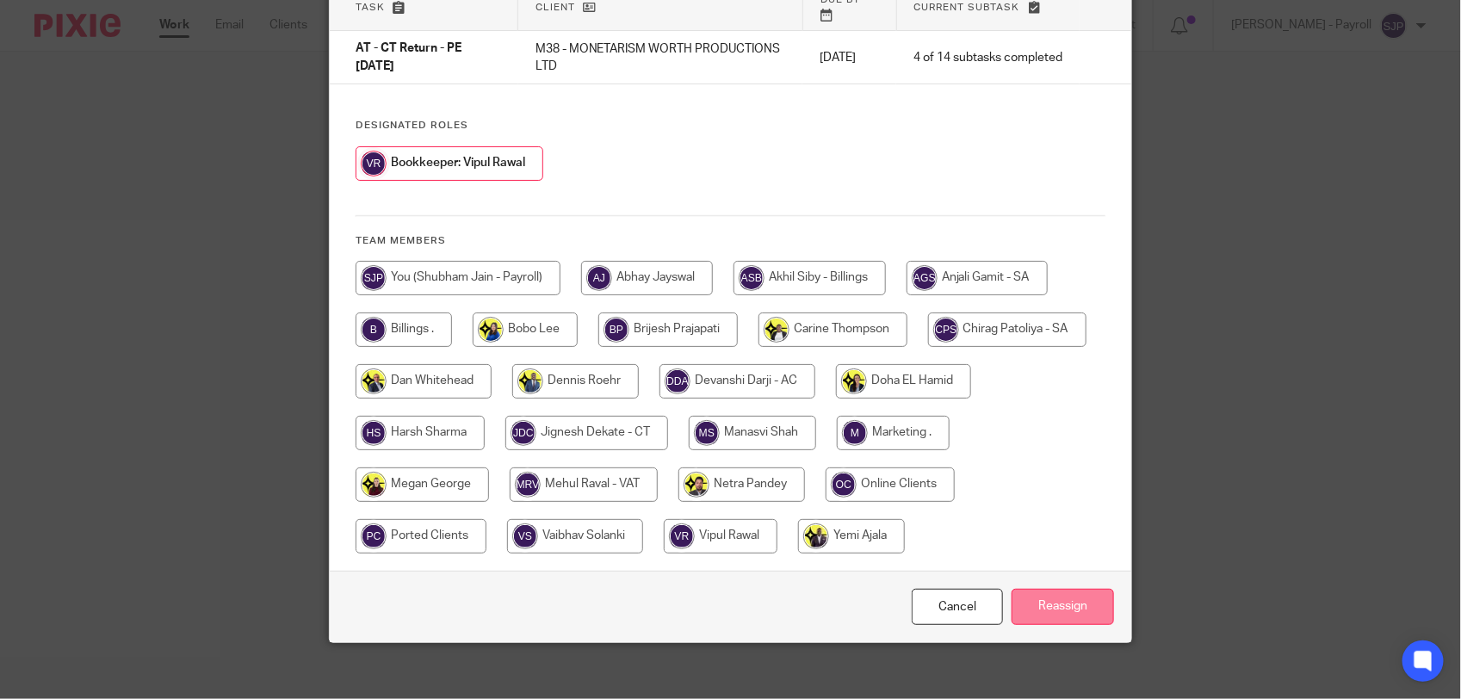
click at [1034, 597] on input "Reassign" at bounding box center [1063, 607] width 102 height 37
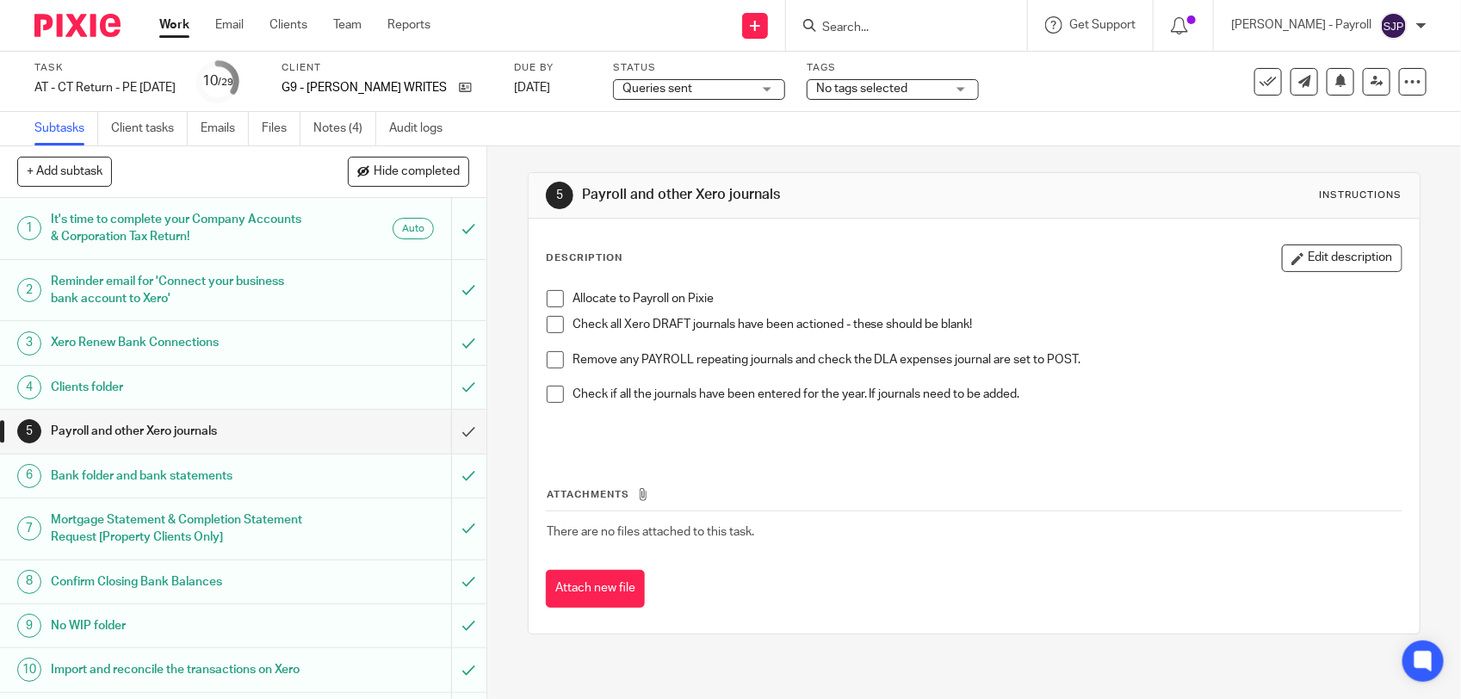
click at [547, 299] on span at bounding box center [555, 298] width 17 height 17
click at [552, 324] on span at bounding box center [555, 324] width 17 height 17
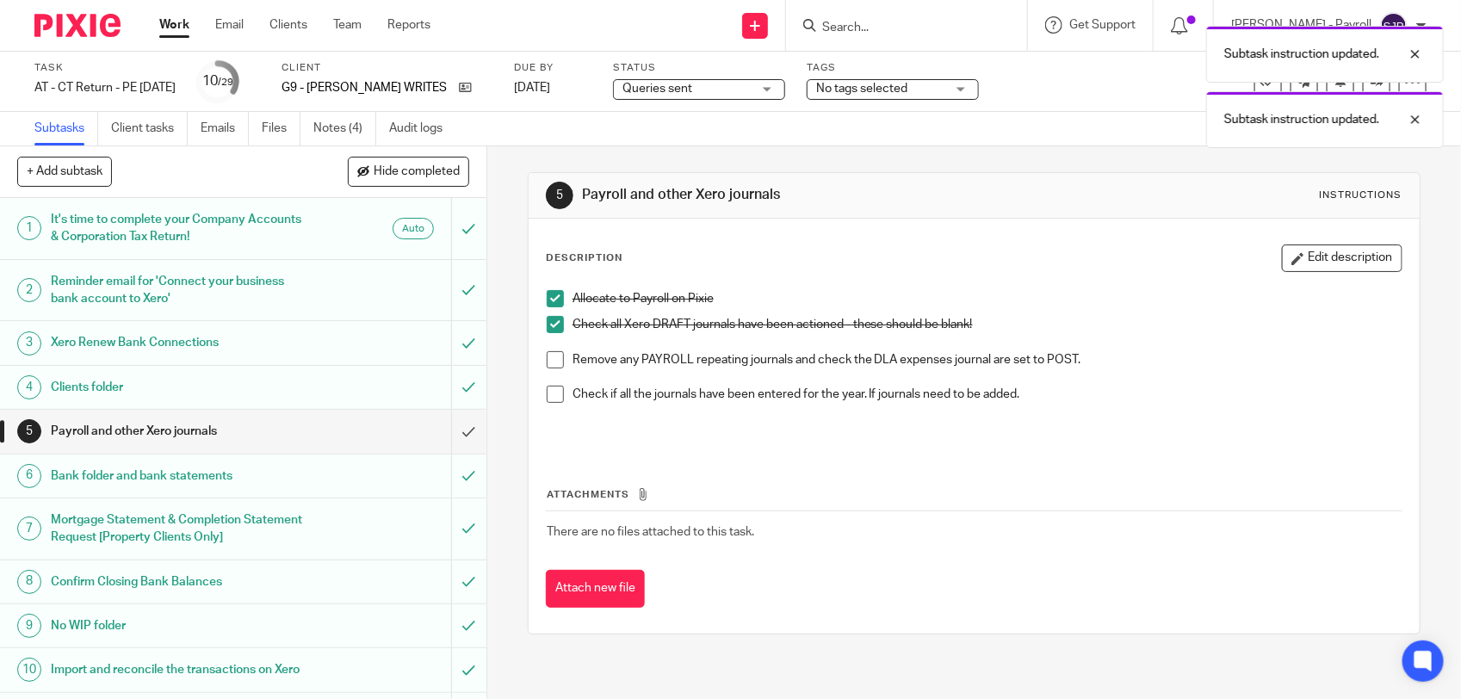
click at [551, 362] on span at bounding box center [555, 359] width 17 height 17
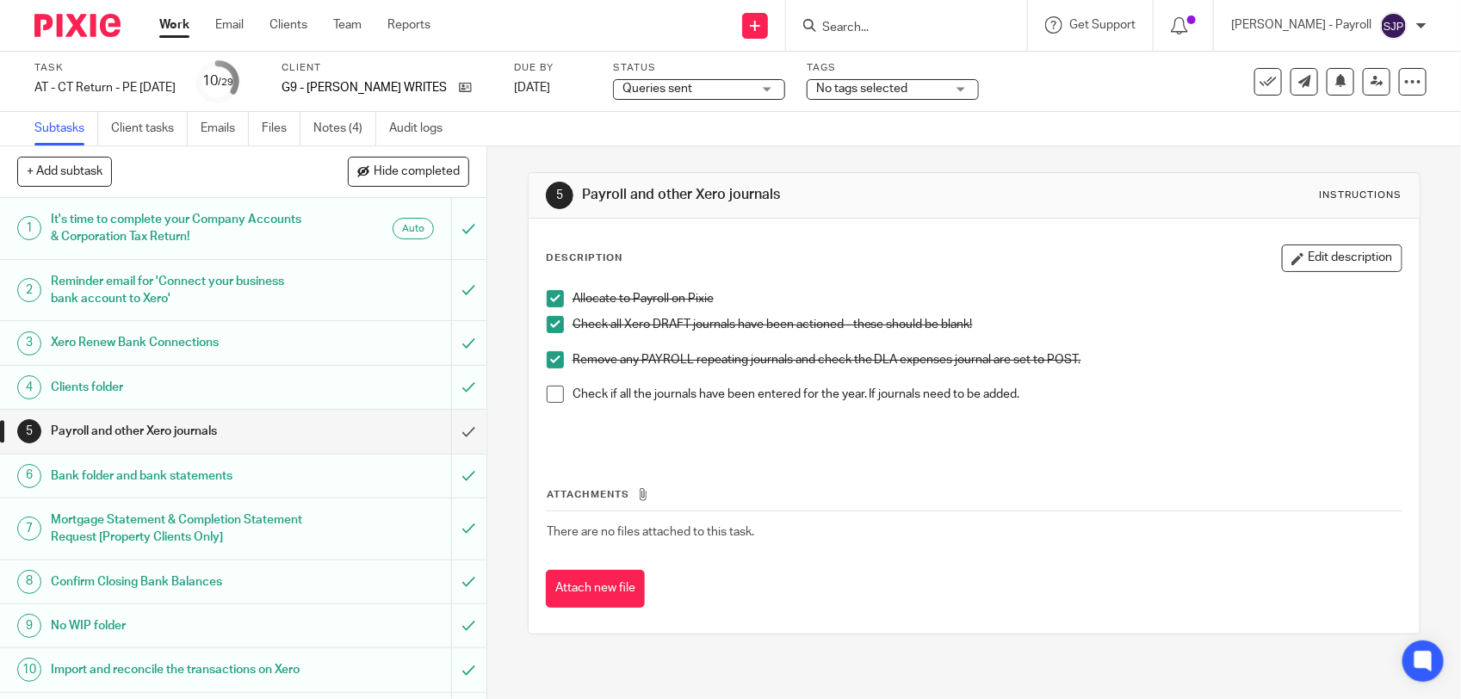
click at [554, 400] on span at bounding box center [555, 394] width 17 height 17
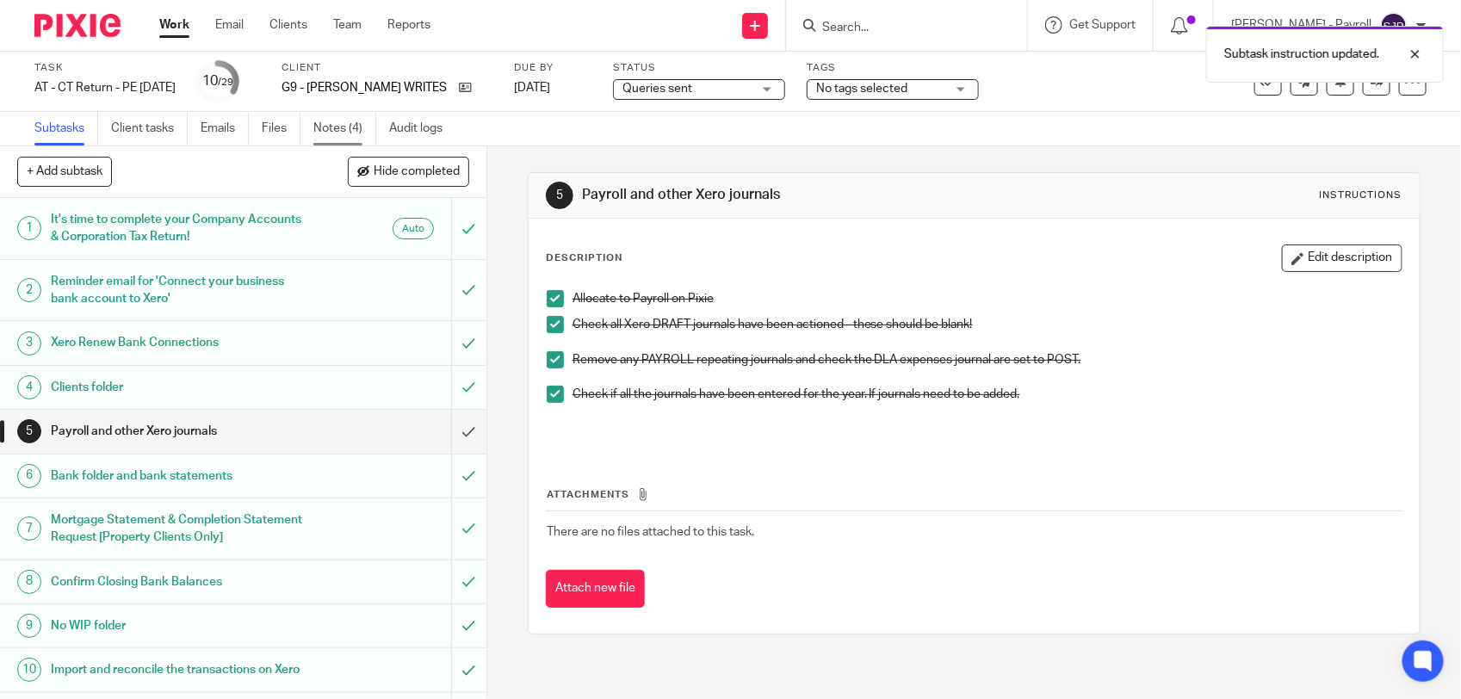
click at [334, 126] on link "Notes (4)" at bounding box center [344, 129] width 63 height 34
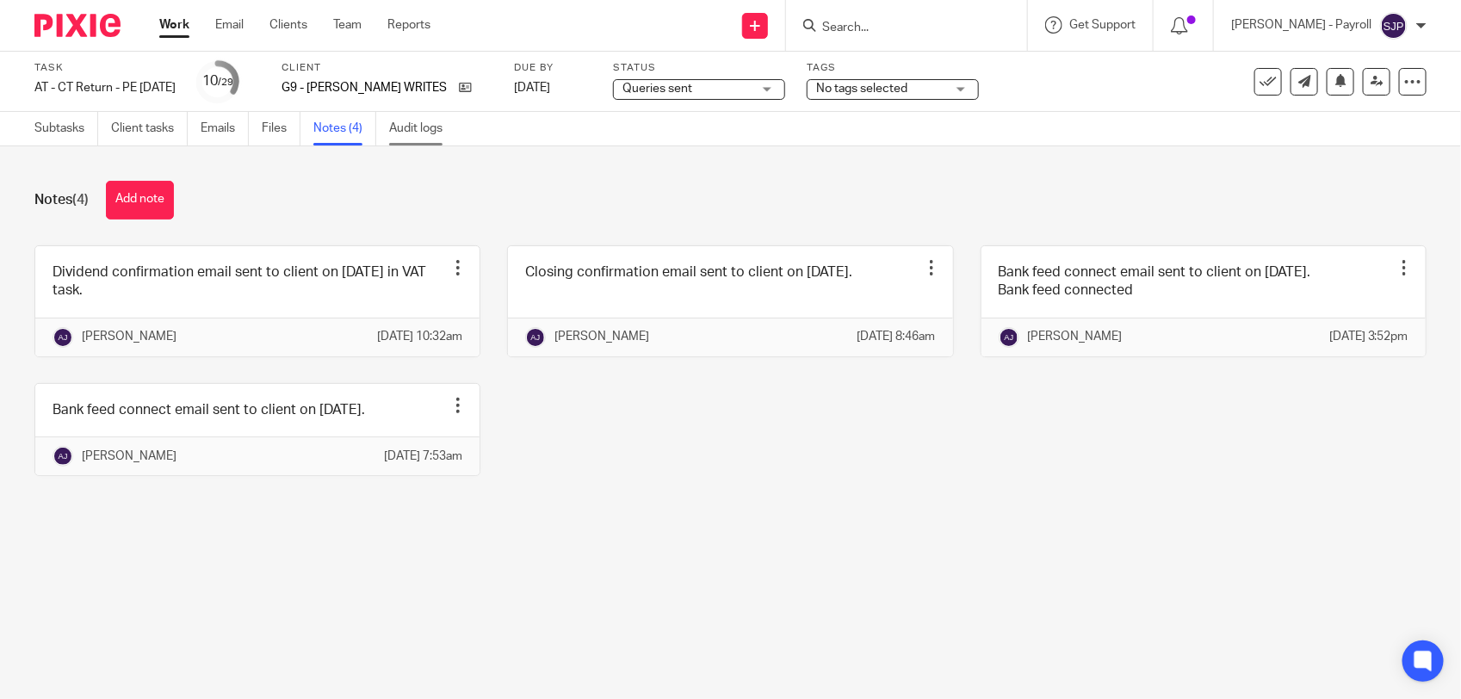
click at [413, 127] on link "Audit logs" at bounding box center [422, 129] width 66 height 34
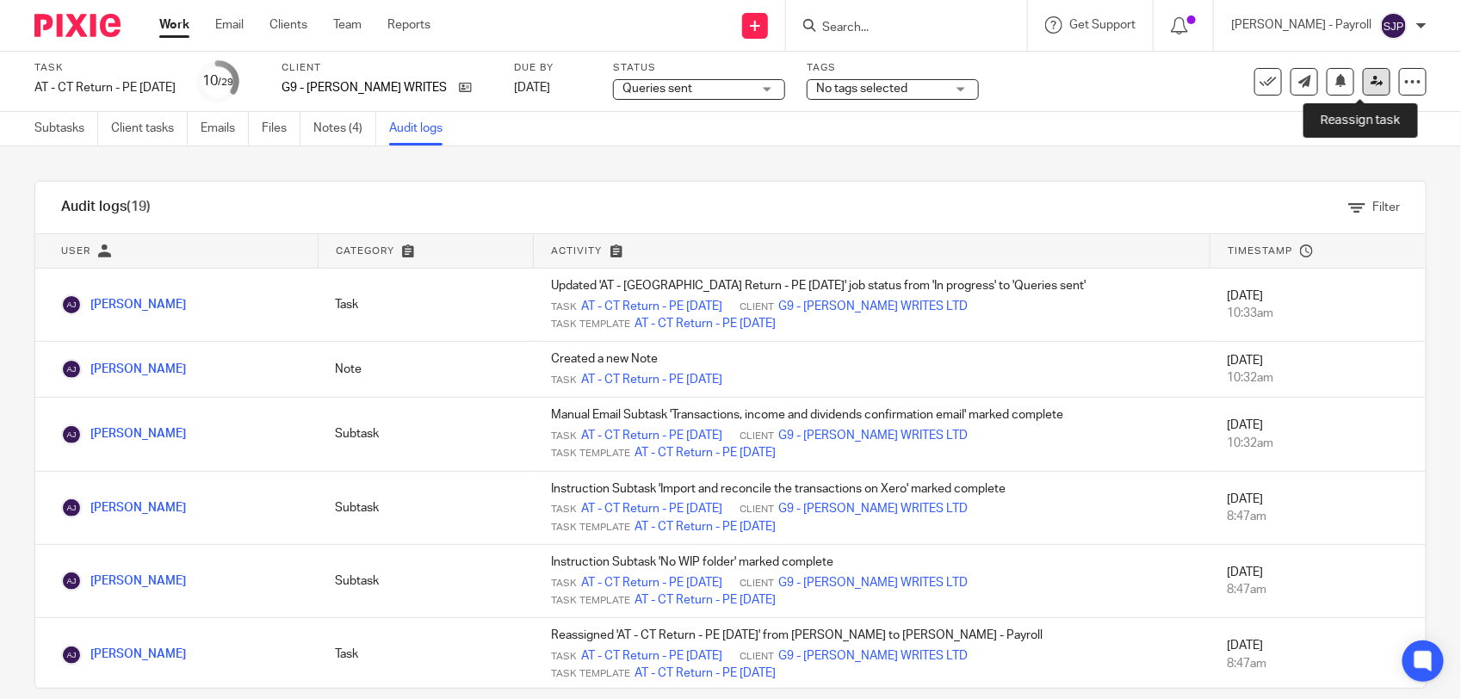
click at [1371, 82] on icon at bounding box center [1377, 81] width 13 height 13
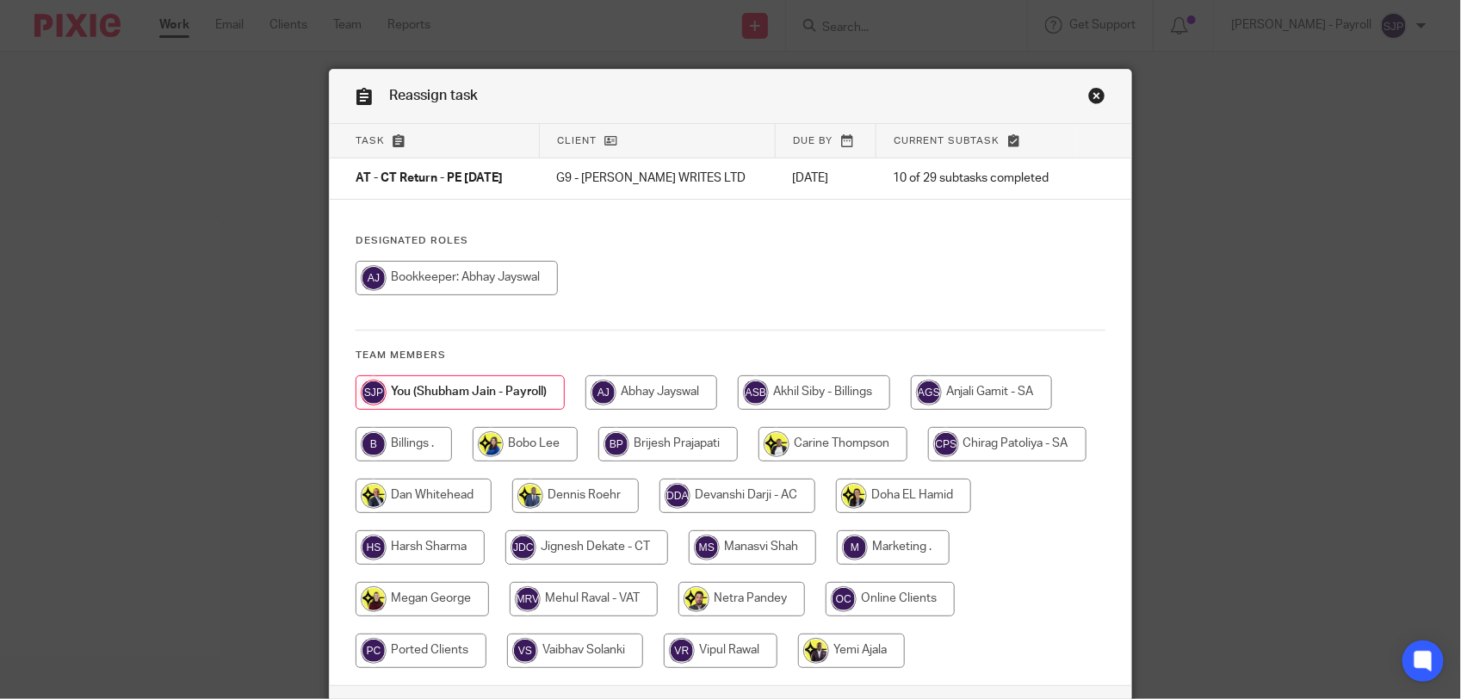
click at [500, 282] on input "radio" at bounding box center [457, 278] width 202 height 34
radio input "true"
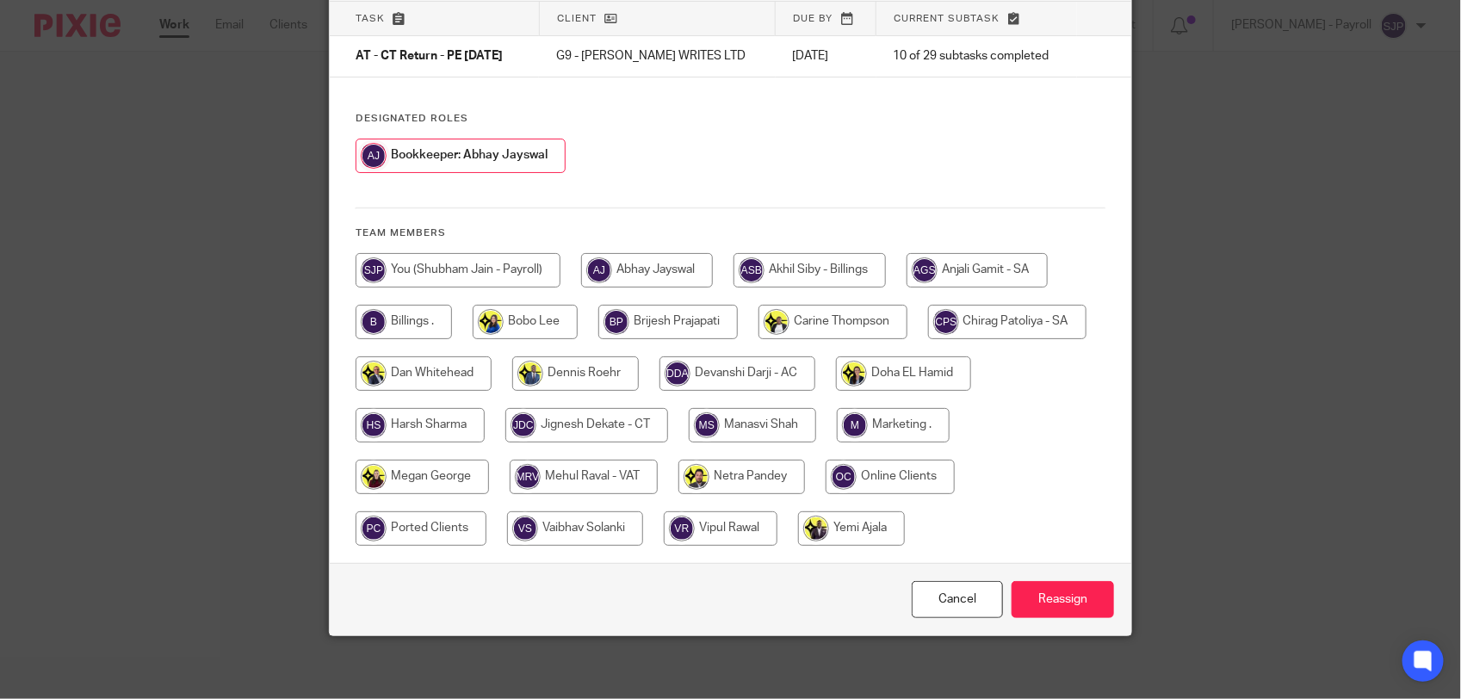
scroll to position [129, 0]
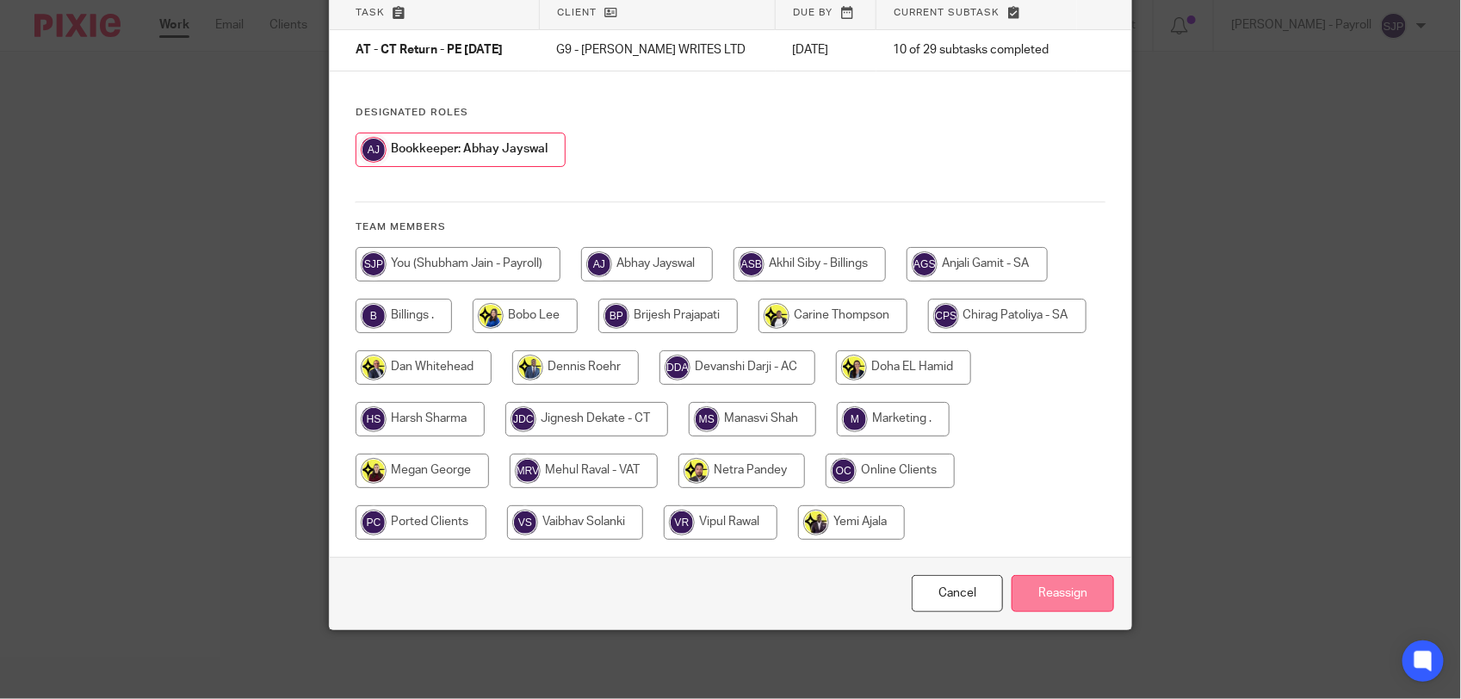
click at [1058, 586] on input "Reassign" at bounding box center [1063, 593] width 102 height 37
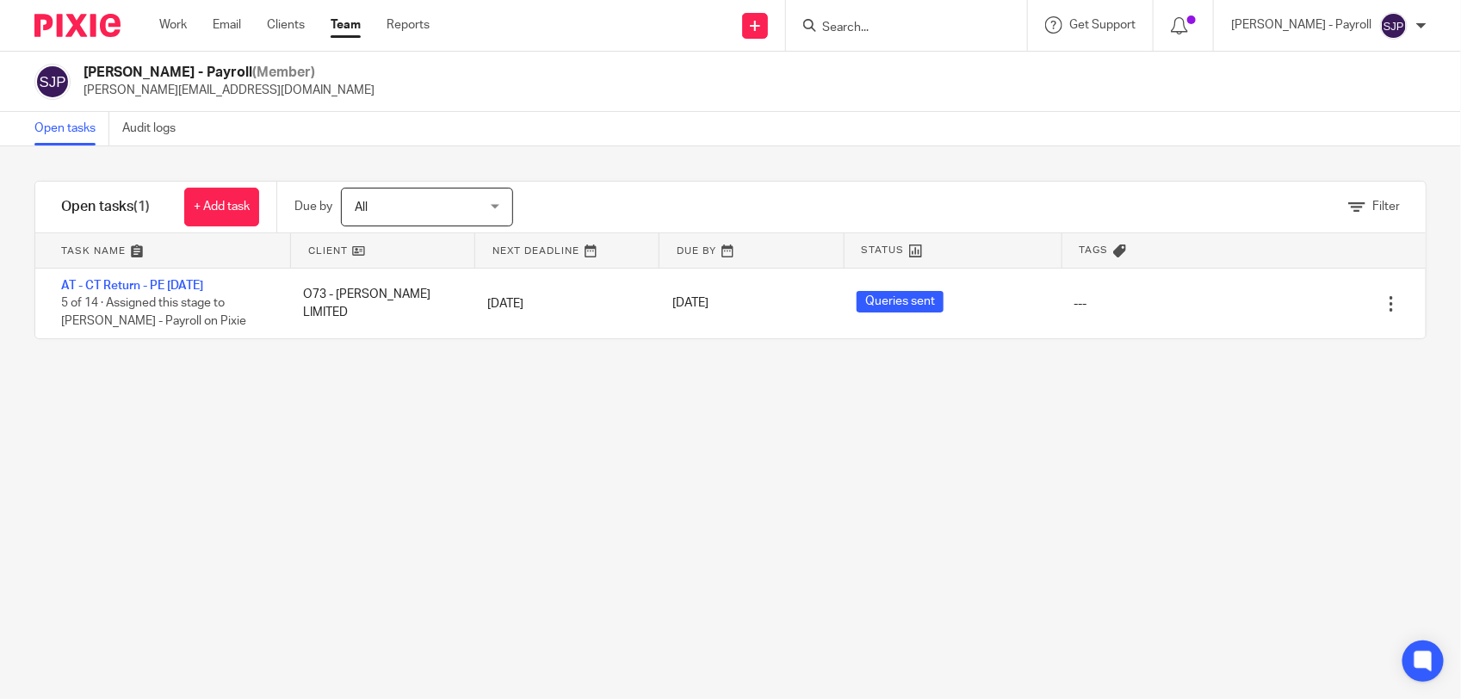
click at [878, 22] on input "Search" at bounding box center [898, 29] width 155 height 16
paste input "[EMAIL_ADDRESS][DOMAIN_NAME]"
type input "[EMAIL_ADDRESS][DOMAIN_NAME]"
click at [1004, 22] on button "reset" at bounding box center [995, 23] width 17 height 17
click at [939, 26] on input "Search" at bounding box center [898, 29] width 155 height 16
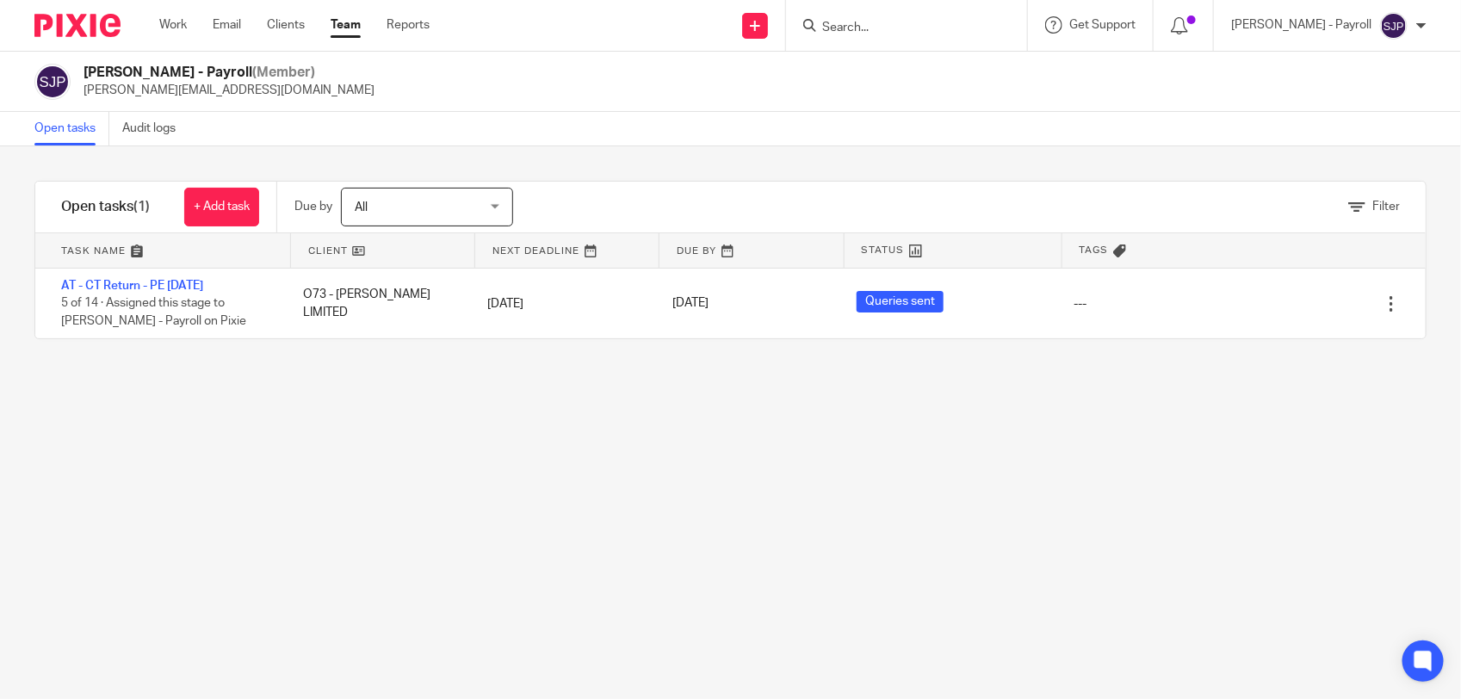
paste input "[PERSON_NAME][EMAIL_ADDRESS][DOMAIN_NAME]"
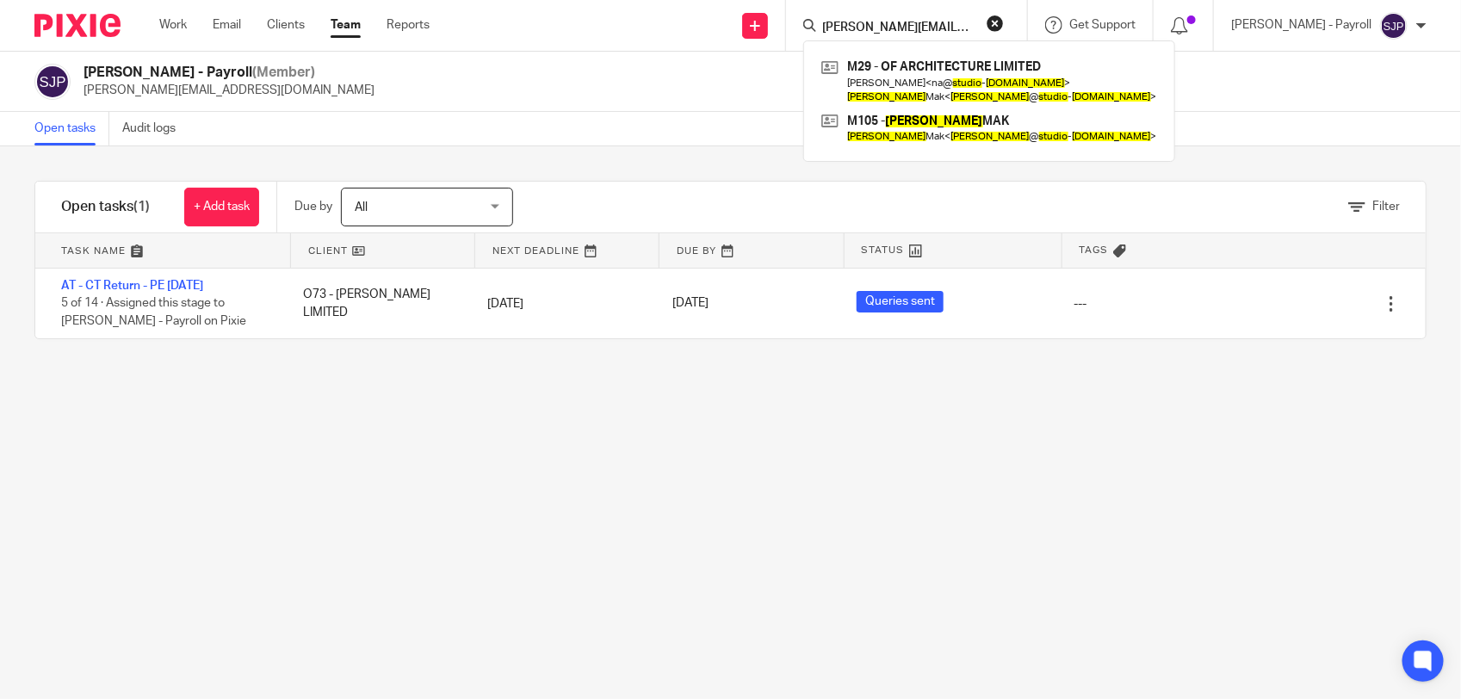
type input "[PERSON_NAME][EMAIL_ADDRESS][DOMAIN_NAME]"
click at [1004, 17] on button "reset" at bounding box center [995, 23] width 17 height 17
